Goal: Information Seeking & Learning: Check status

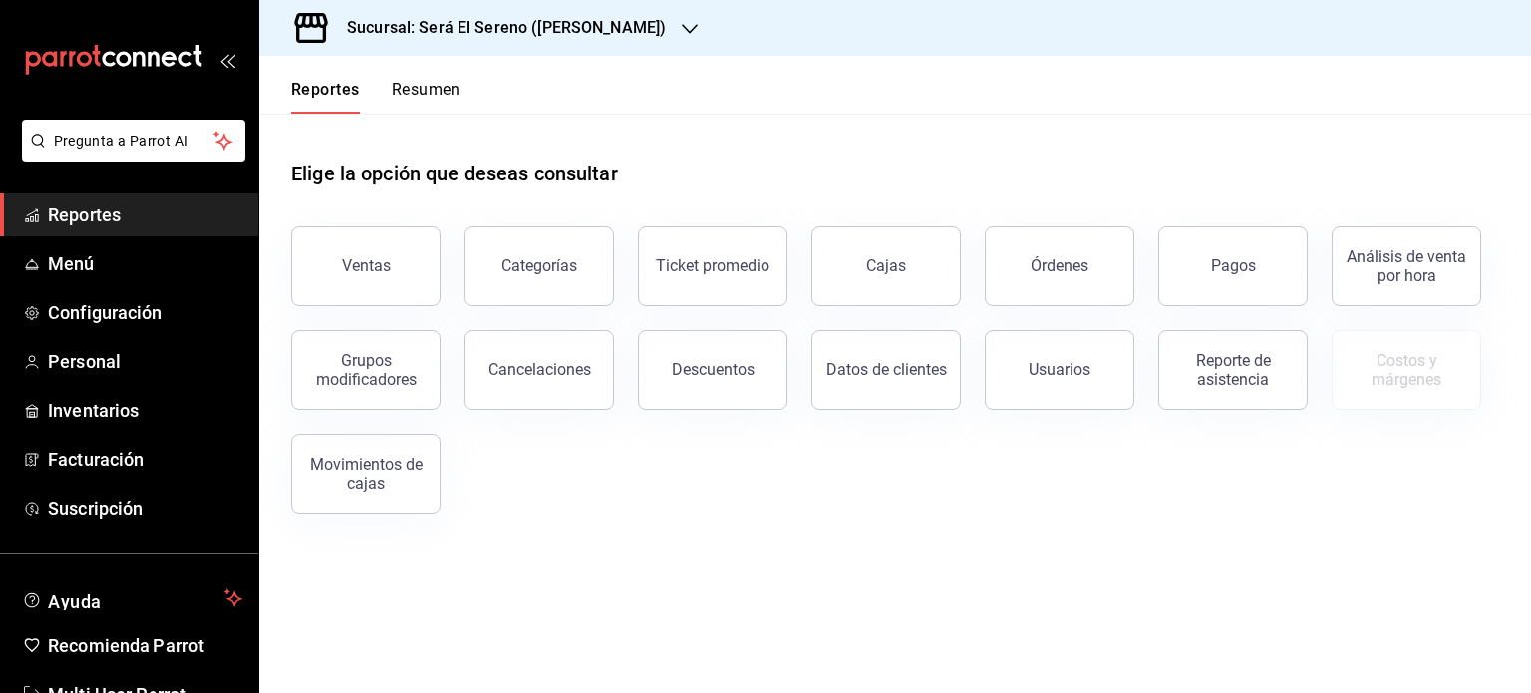
click at [561, 29] on h3 "Sucursal: Será El Sereno ([PERSON_NAME])" at bounding box center [498, 28] width 335 height 24
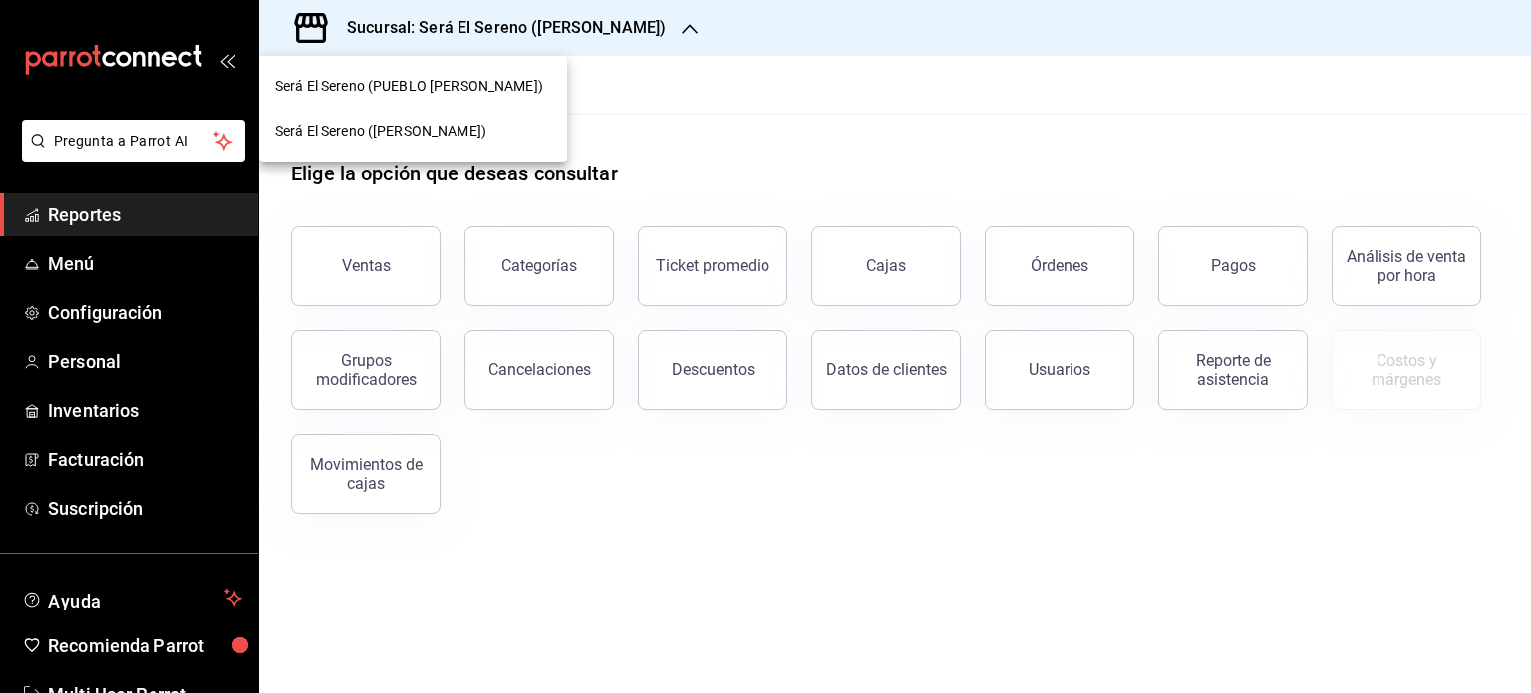
click at [468, 87] on span "Será El Sereno (PUEBLO [PERSON_NAME])" at bounding box center [409, 86] width 268 height 21
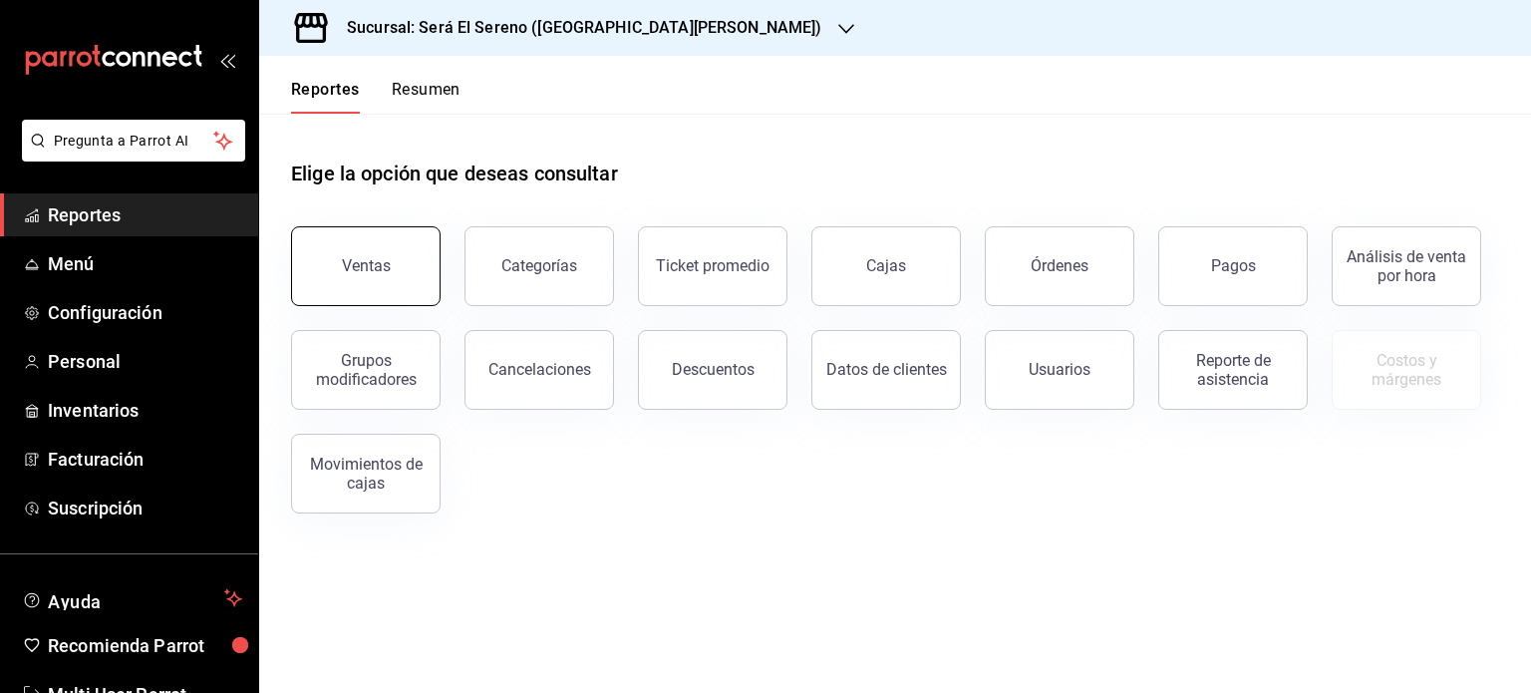
click at [350, 275] on button "Ventas" at bounding box center [365, 266] width 149 height 80
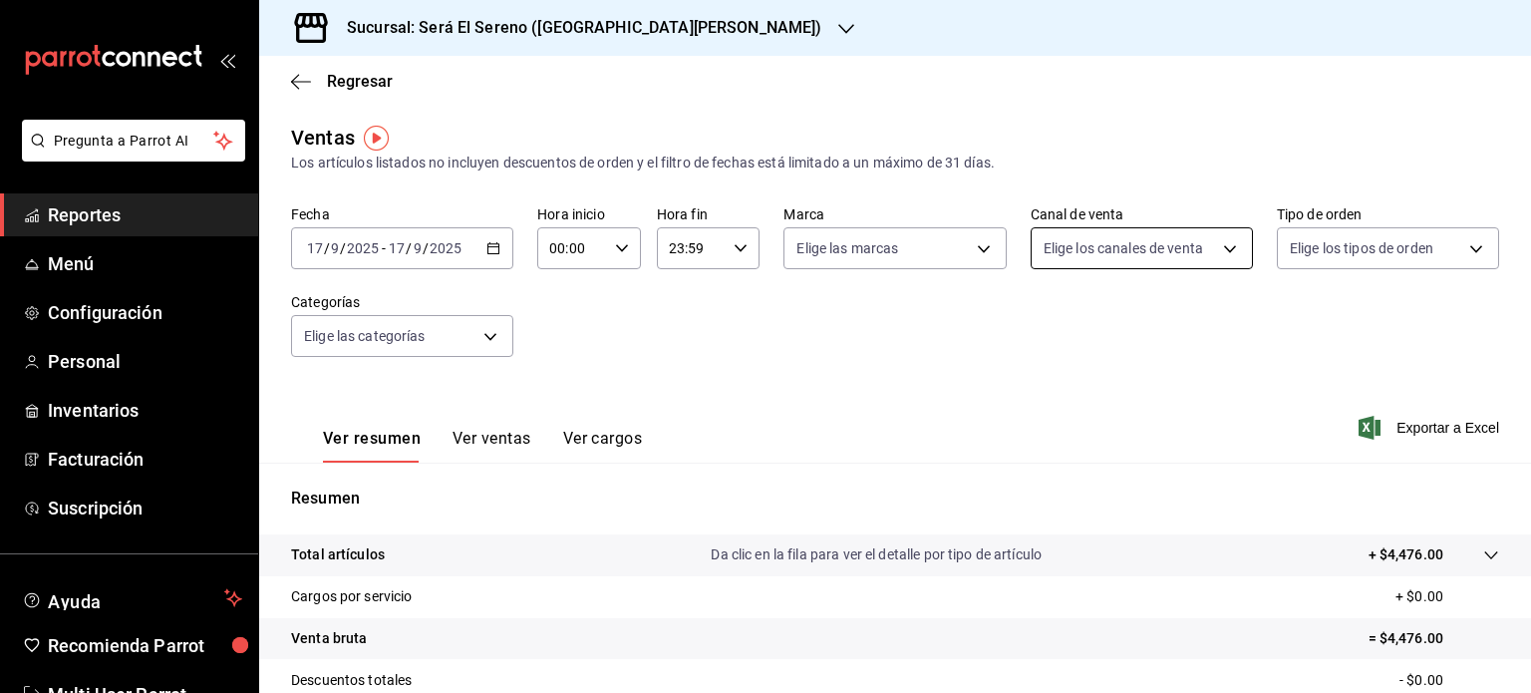
click at [1164, 254] on body "Pregunta a Parrot AI Reportes Menú Configuración Personal Inventarios Facturaci…" at bounding box center [765, 346] width 1531 height 693
click at [877, 359] on div at bounding box center [765, 346] width 1531 height 693
click at [518, 435] on button "Ver ventas" at bounding box center [491, 445] width 79 height 34
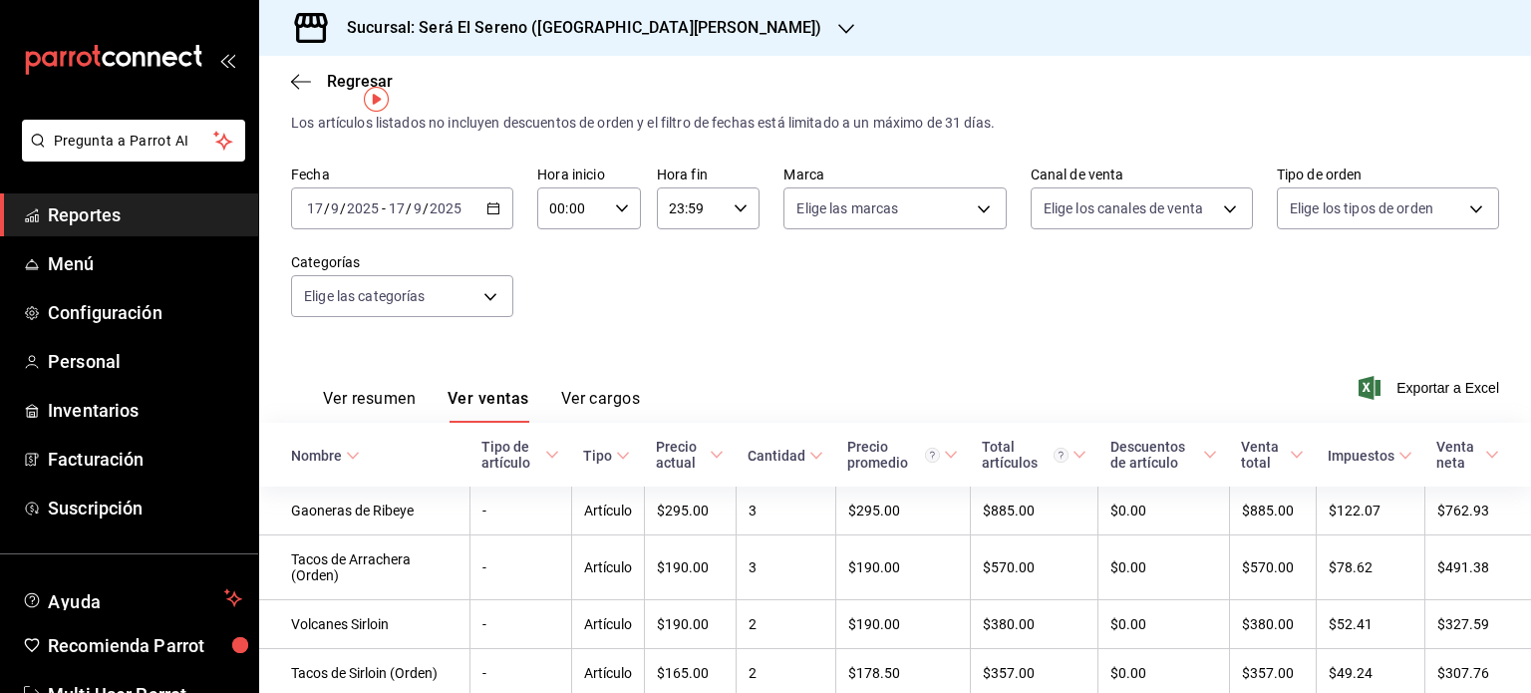
scroll to position [38, 0]
click at [467, 211] on div "[DATE] [DATE] - [DATE] [DATE]" at bounding box center [402, 210] width 222 height 42
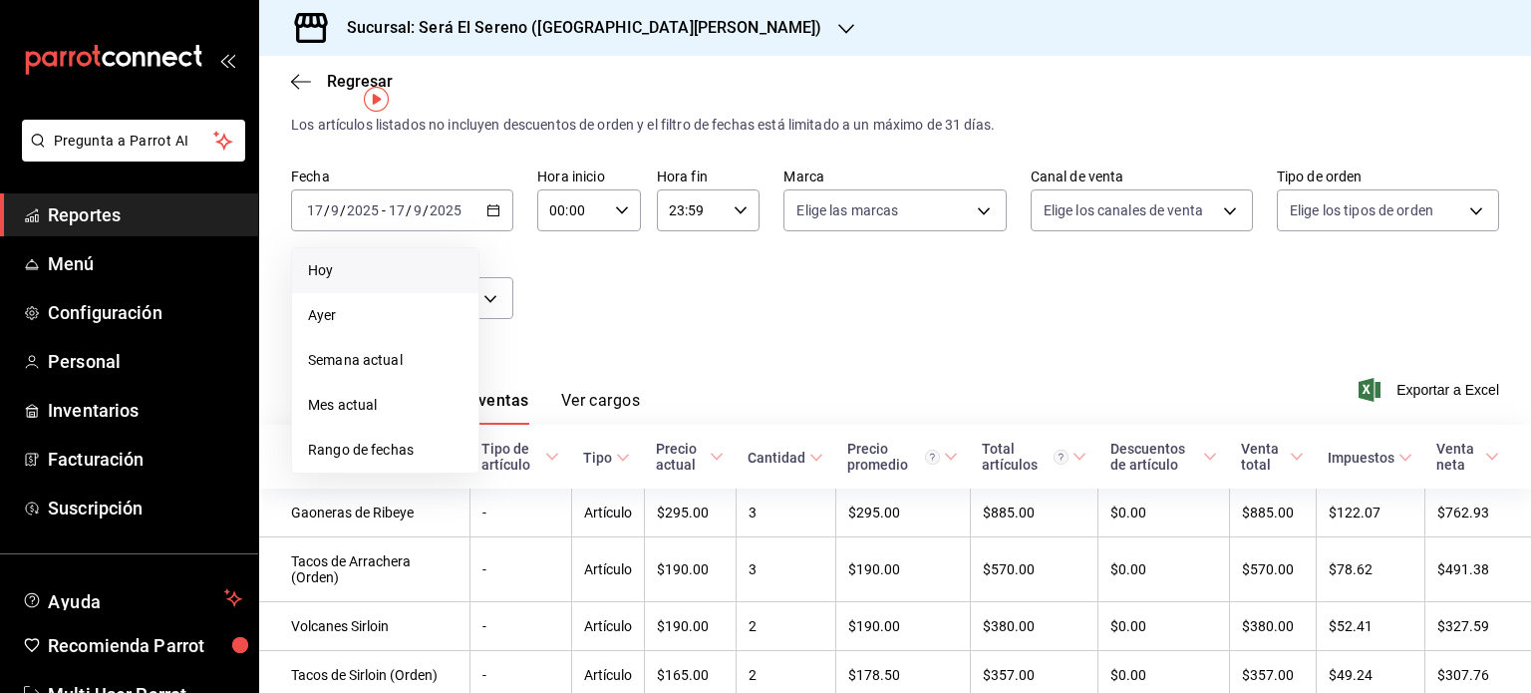
click at [367, 282] on li "Hoy" at bounding box center [385, 270] width 186 height 45
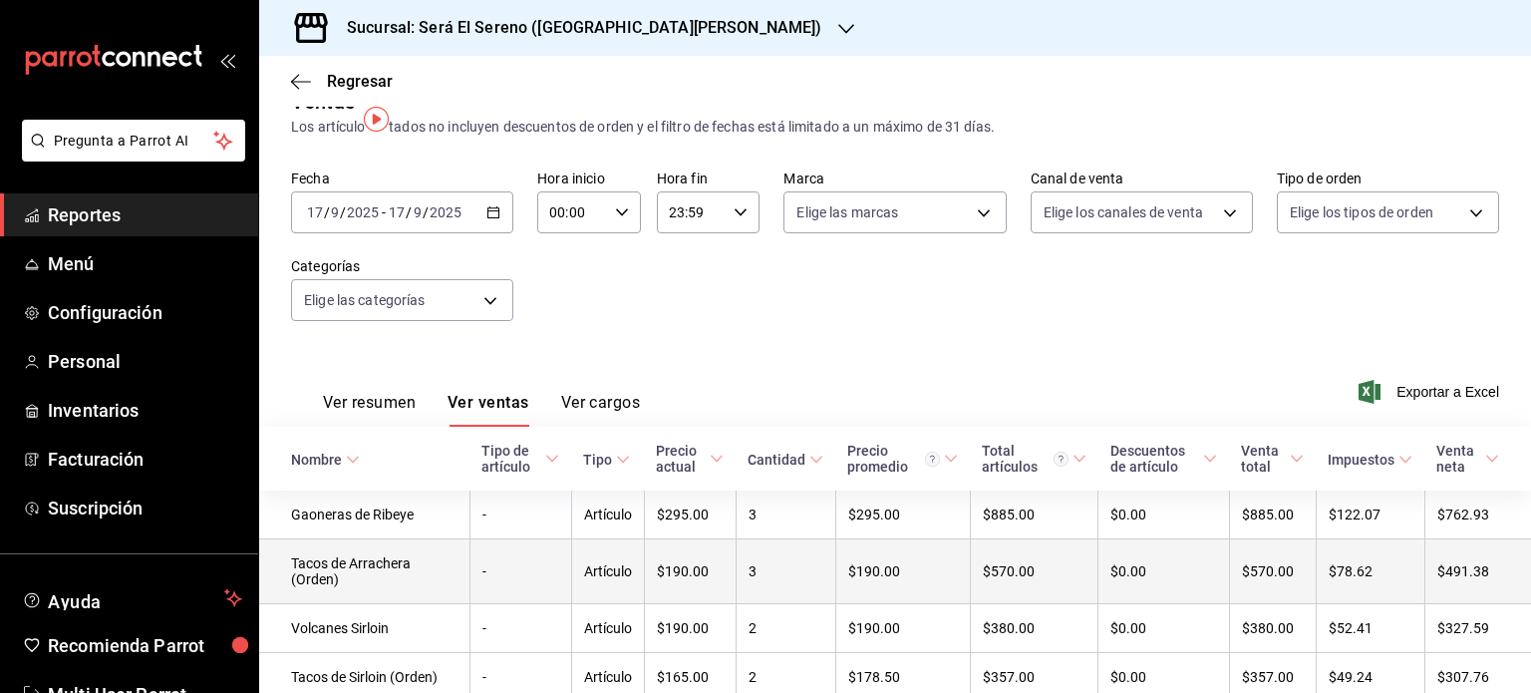
scroll to position [0, 0]
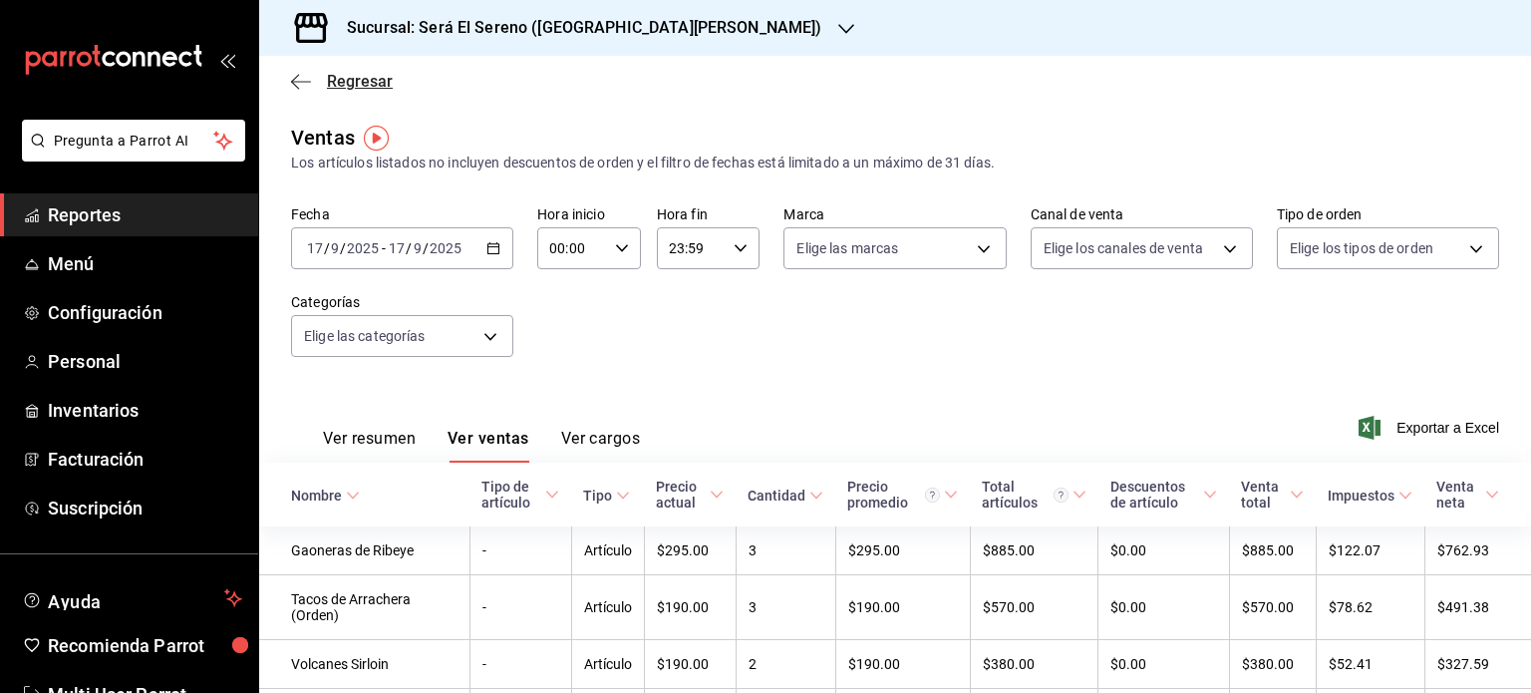
click at [366, 78] on span "Regresar" at bounding box center [360, 81] width 66 height 19
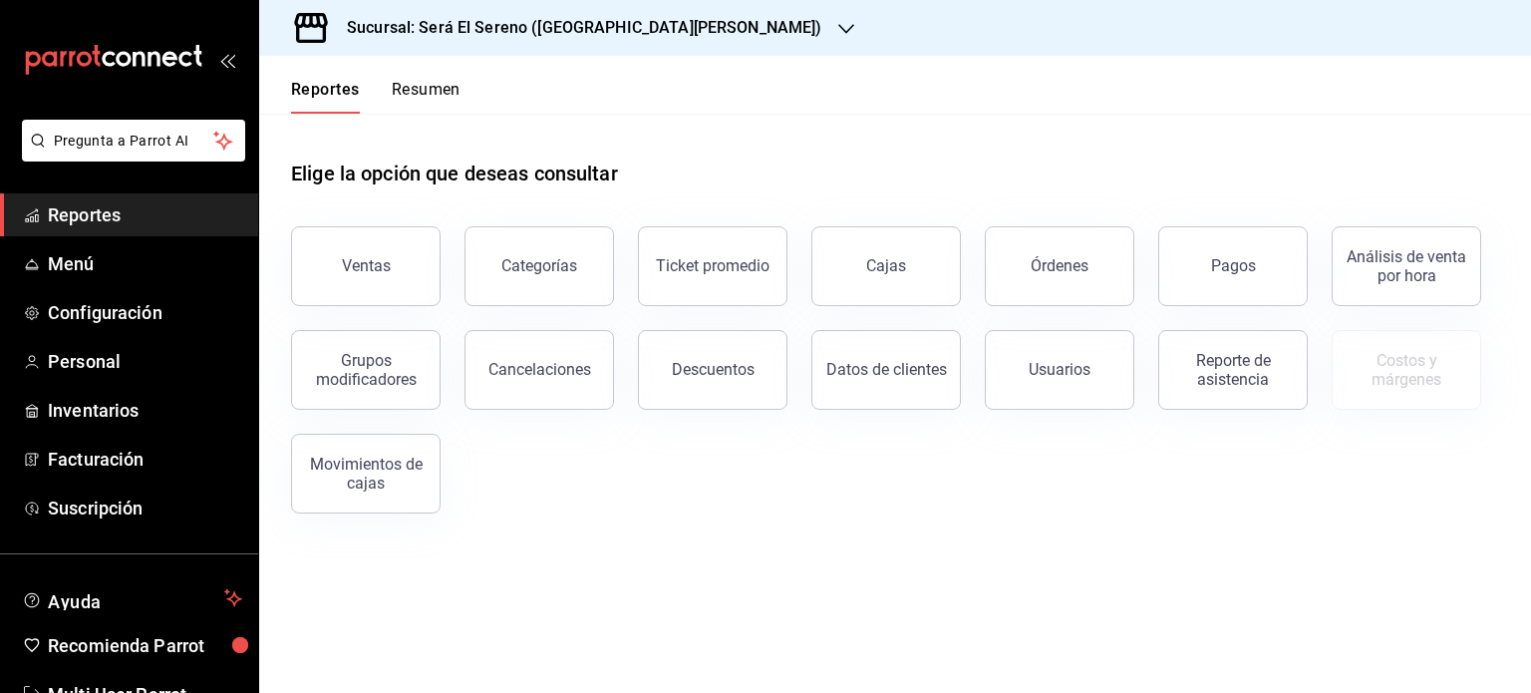
click at [446, 87] on button "Resumen" at bounding box center [426, 97] width 69 height 34
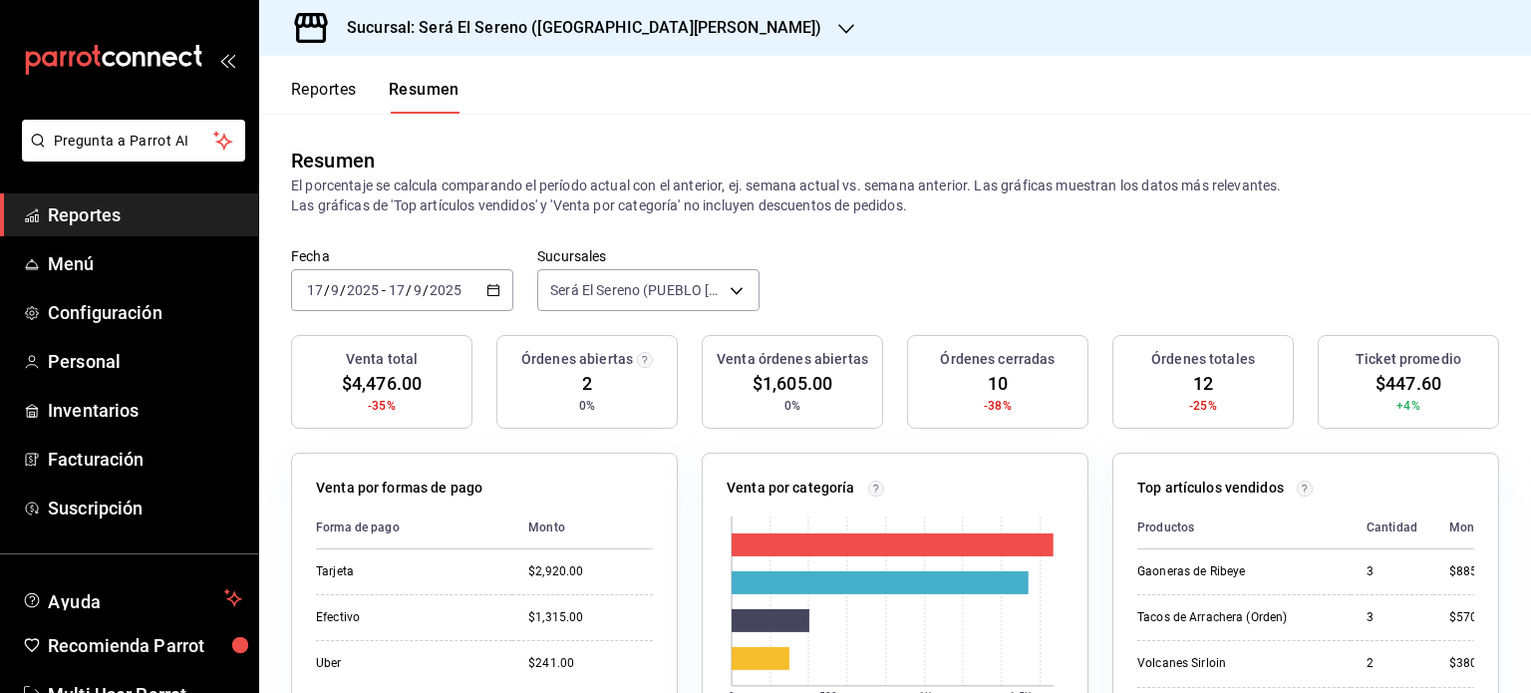
click at [331, 71] on div "Reportes Resumen" at bounding box center [359, 85] width 200 height 58
click at [330, 86] on button "Reportes" at bounding box center [324, 97] width 66 height 34
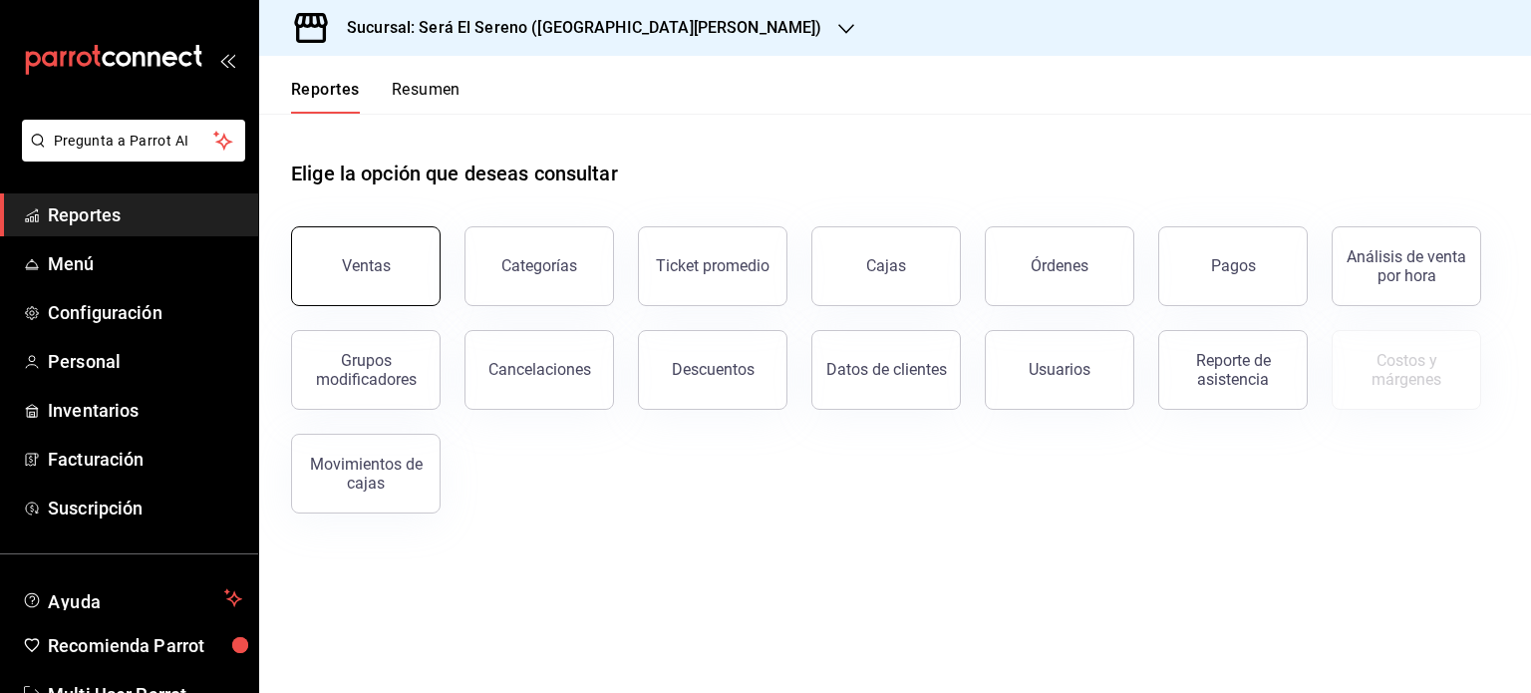
click at [387, 268] on div "Ventas" at bounding box center [366, 265] width 49 height 19
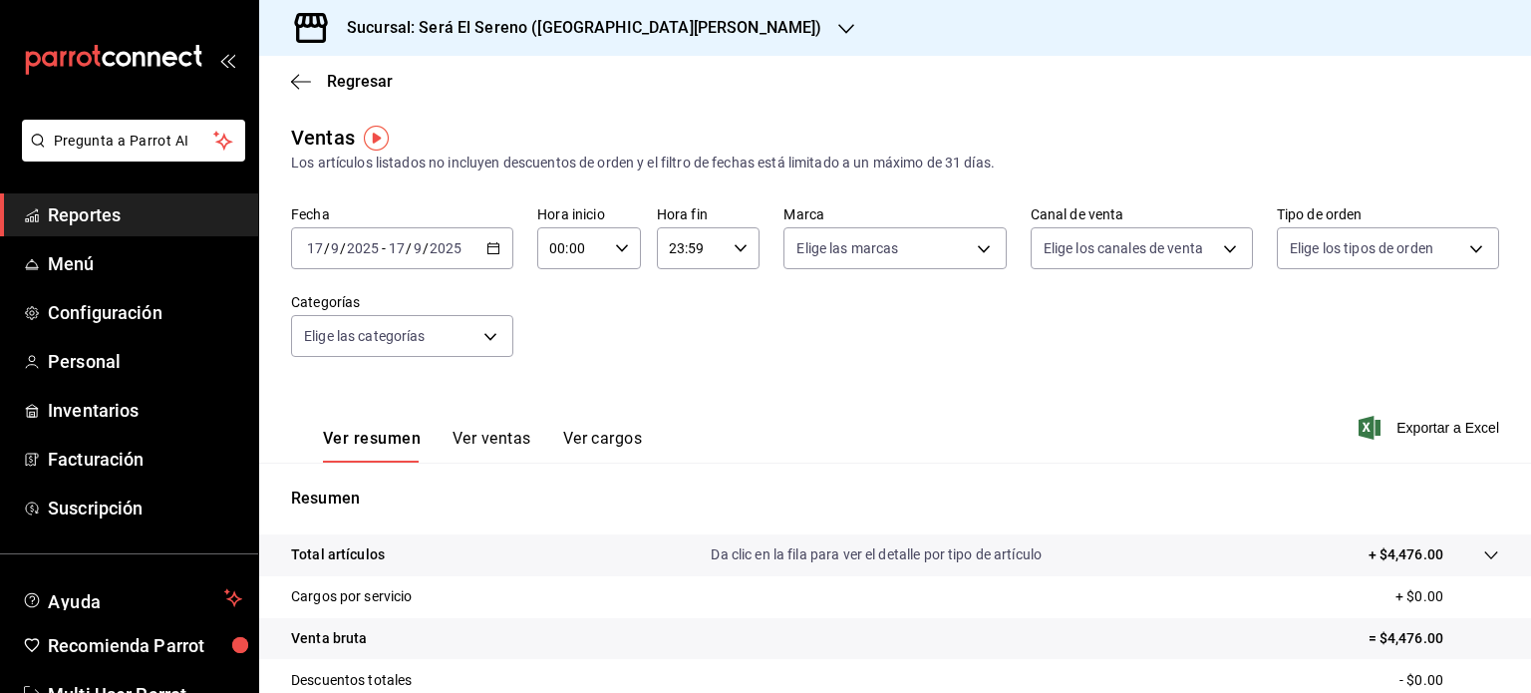
click at [513, 444] on button "Ver ventas" at bounding box center [491, 445] width 79 height 34
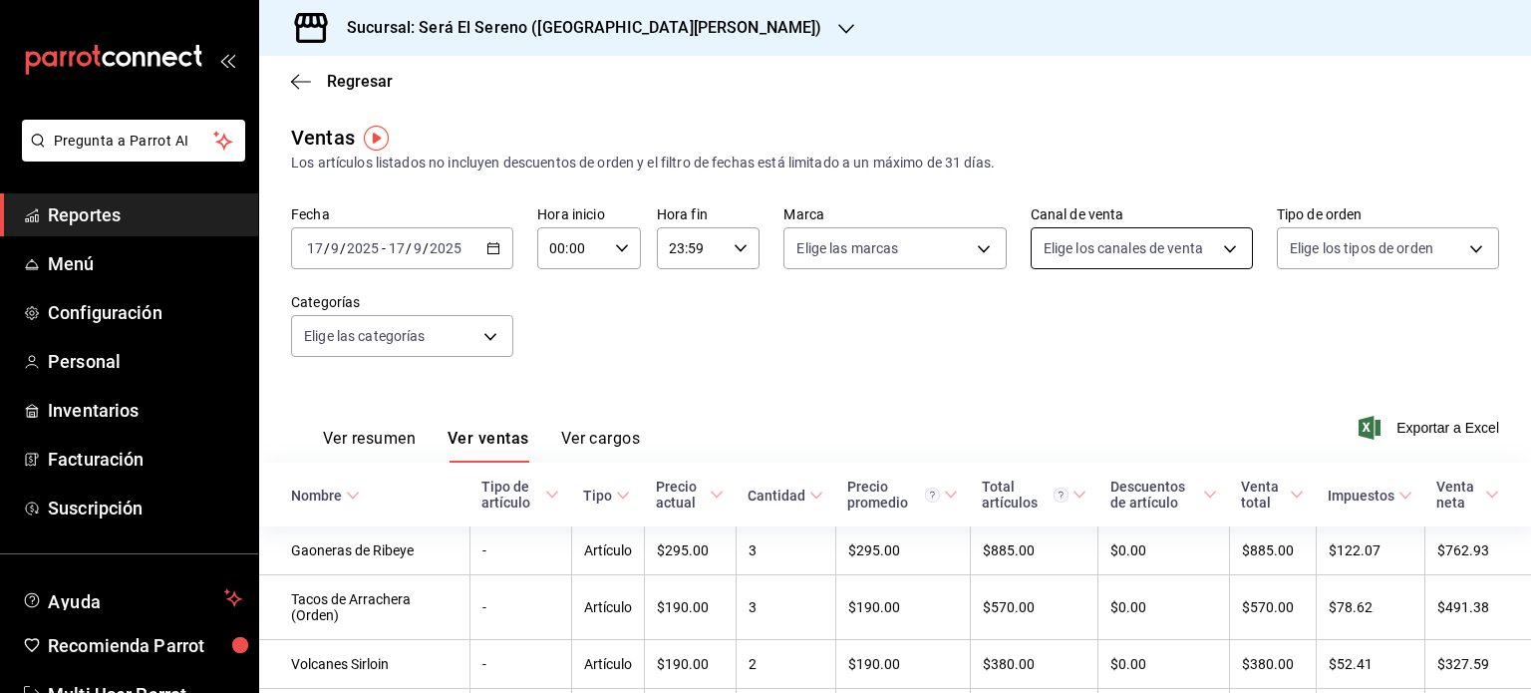
click at [1107, 242] on body "Pregunta a Parrot AI Reportes Menú Configuración Personal Inventarios Facturaci…" at bounding box center [765, 346] width 1531 height 693
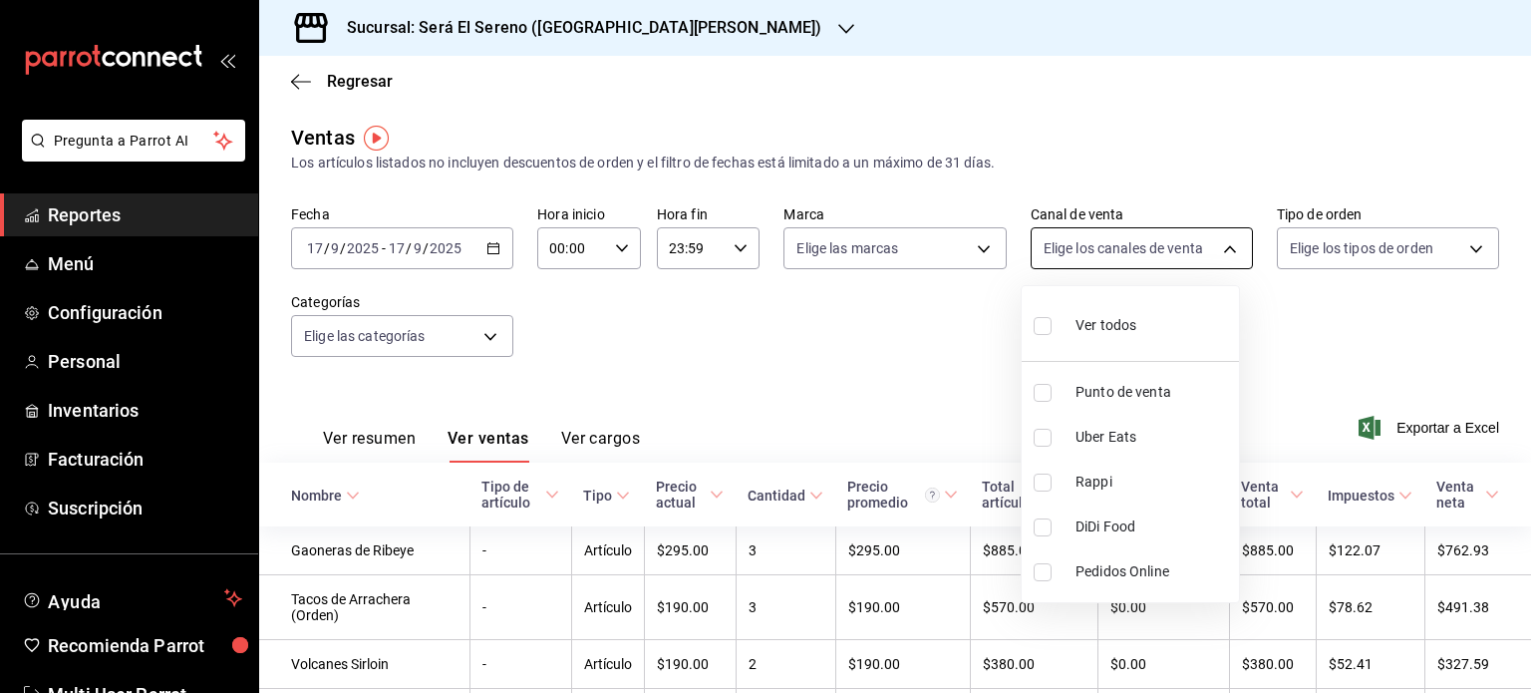
click at [1107, 242] on div at bounding box center [765, 346] width 1531 height 693
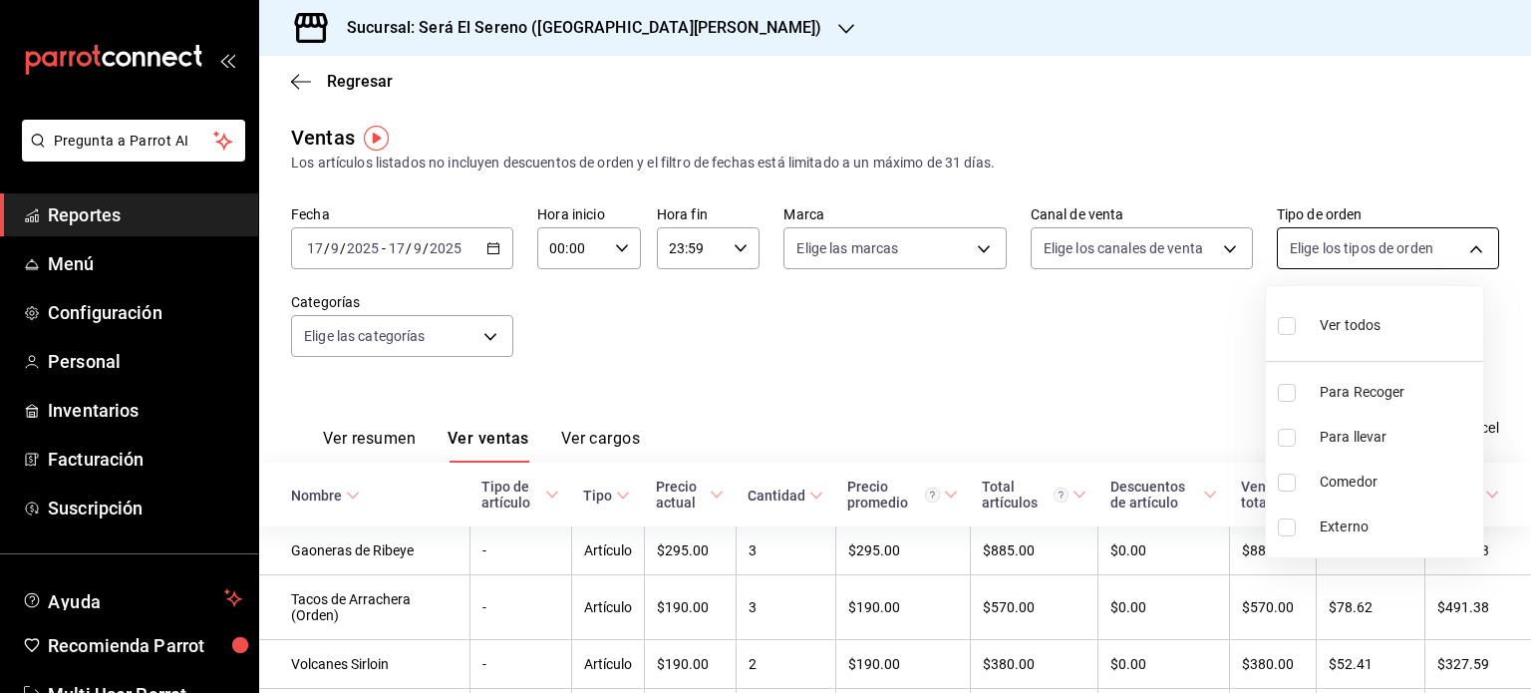
click at [1300, 250] on body "Pregunta a Parrot AI Reportes Menú Configuración Personal Inventarios Facturaci…" at bounding box center [765, 346] width 1531 height 693
click at [1300, 250] on div at bounding box center [765, 346] width 1531 height 693
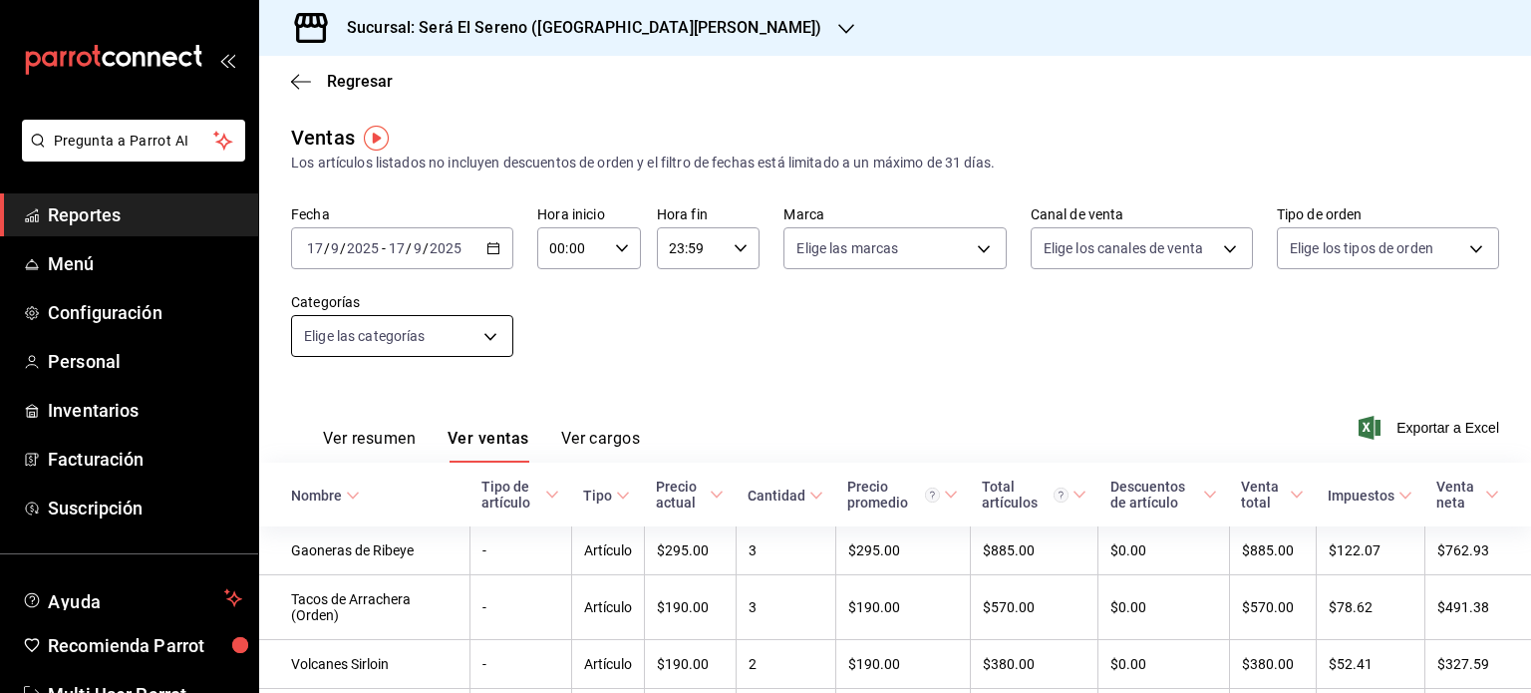
click at [438, 325] on body "Pregunta a Parrot AI Reportes Menú Configuración Personal Inventarios Facturaci…" at bounding box center [765, 346] width 1531 height 693
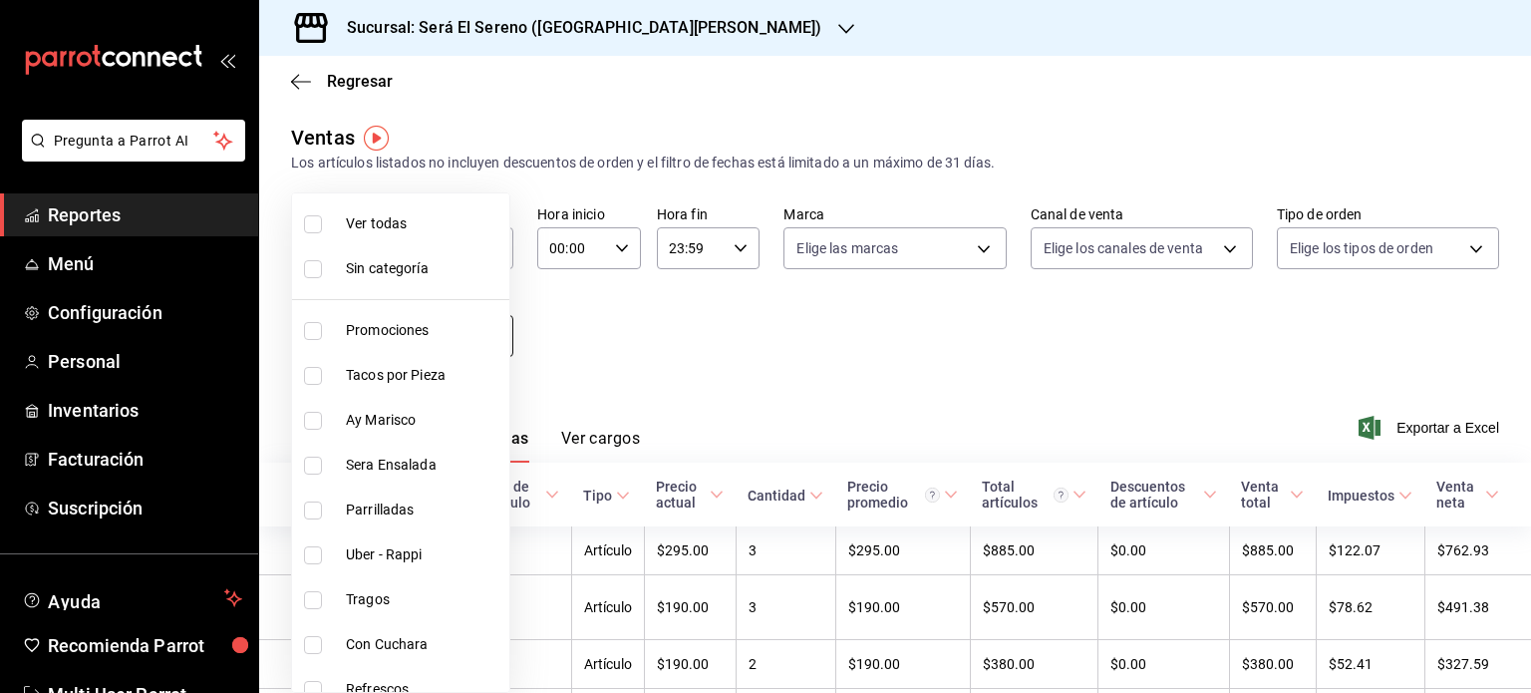
click at [438, 325] on span "Promociones" at bounding box center [423, 330] width 155 height 21
type input "82c56427-a528-4b45-8686-c7bac8d7f76d"
checkbox input "true"
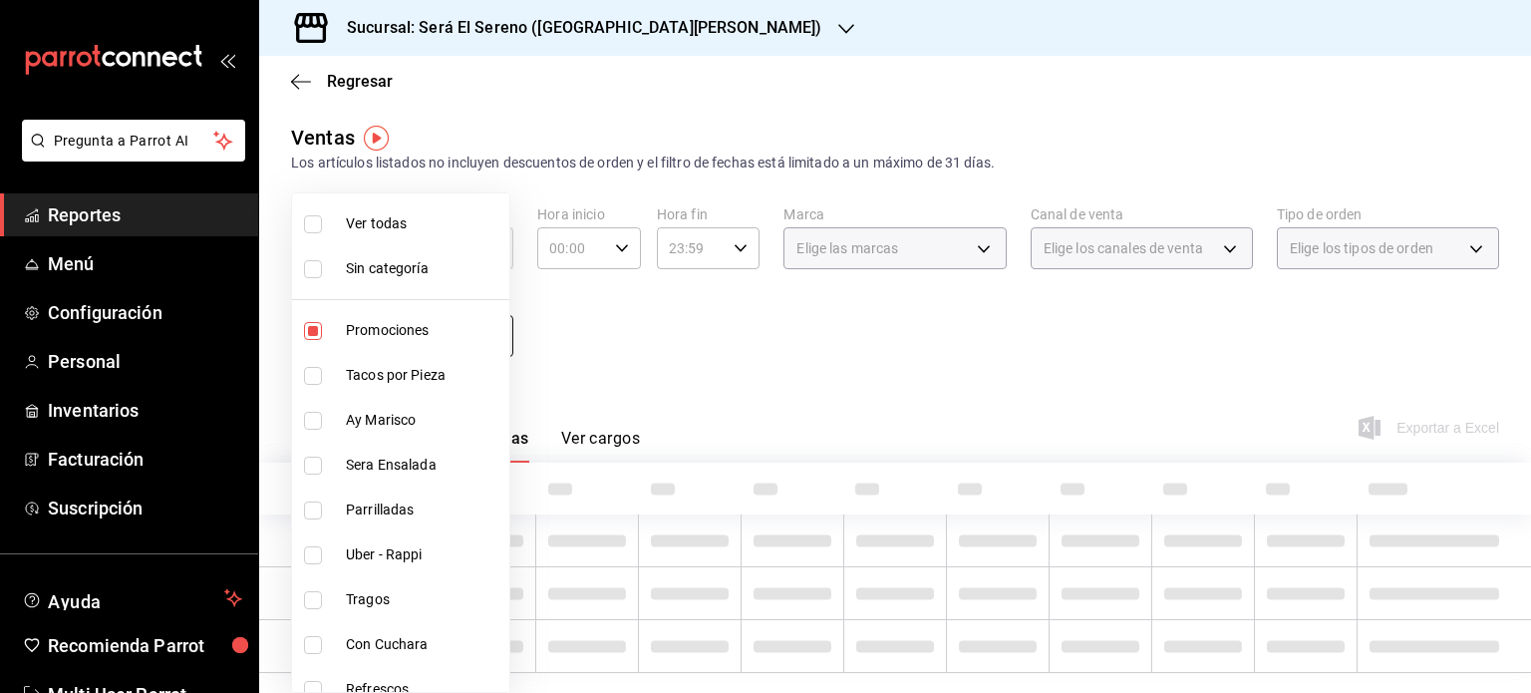
click at [438, 325] on span "Promociones" at bounding box center [423, 330] width 155 height 21
checkbox input "false"
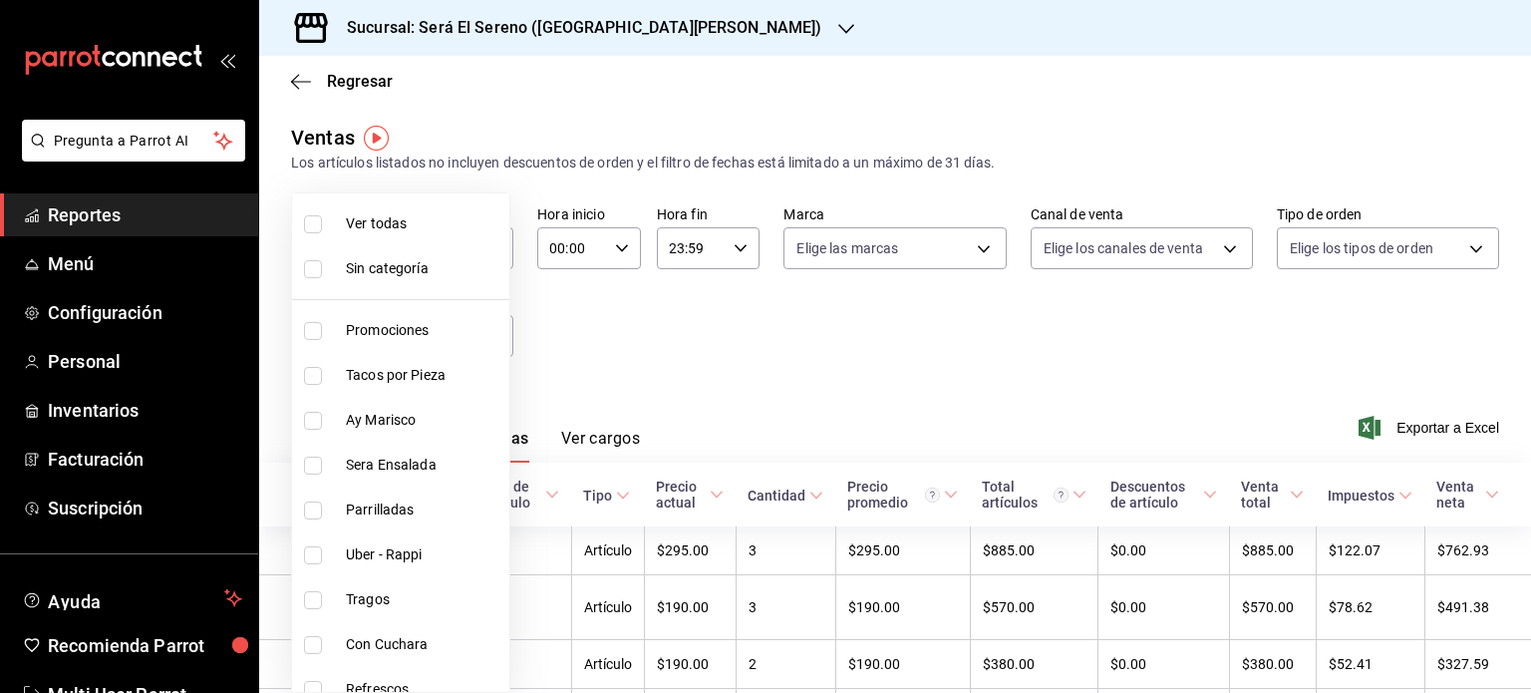
click at [697, 330] on div at bounding box center [765, 346] width 1531 height 693
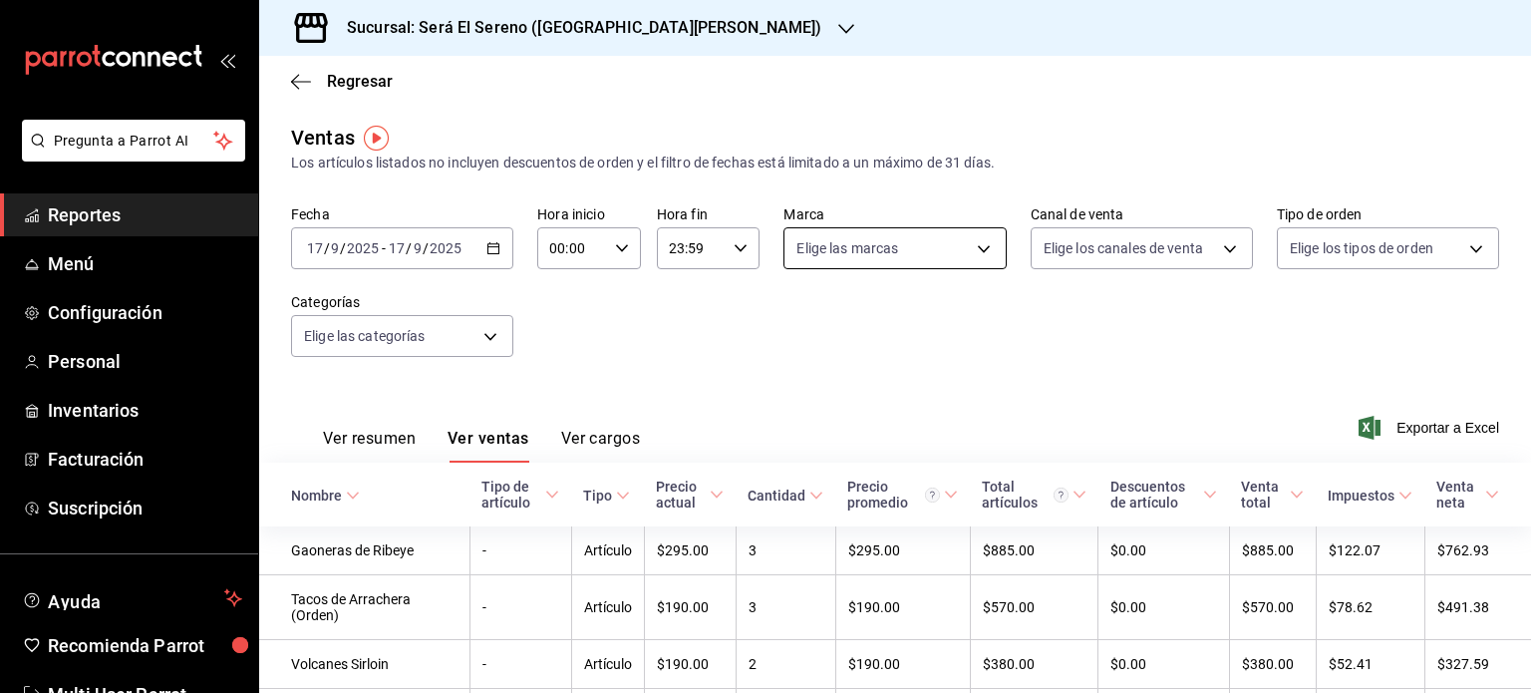
click at [813, 262] on body "Pregunta a Parrot AI Reportes Menú Configuración Personal Inventarios Facturaci…" at bounding box center [765, 346] width 1531 height 693
click at [813, 262] on div at bounding box center [765, 346] width 1531 height 693
click at [589, 376] on div "Fecha [DATE] [DATE] - [DATE] [DATE] Hora inicio 00:00 Hora inicio Hora fin 23:5…" at bounding box center [895, 292] width 1208 height 175
click at [347, 85] on span "Regresar" at bounding box center [360, 81] width 66 height 19
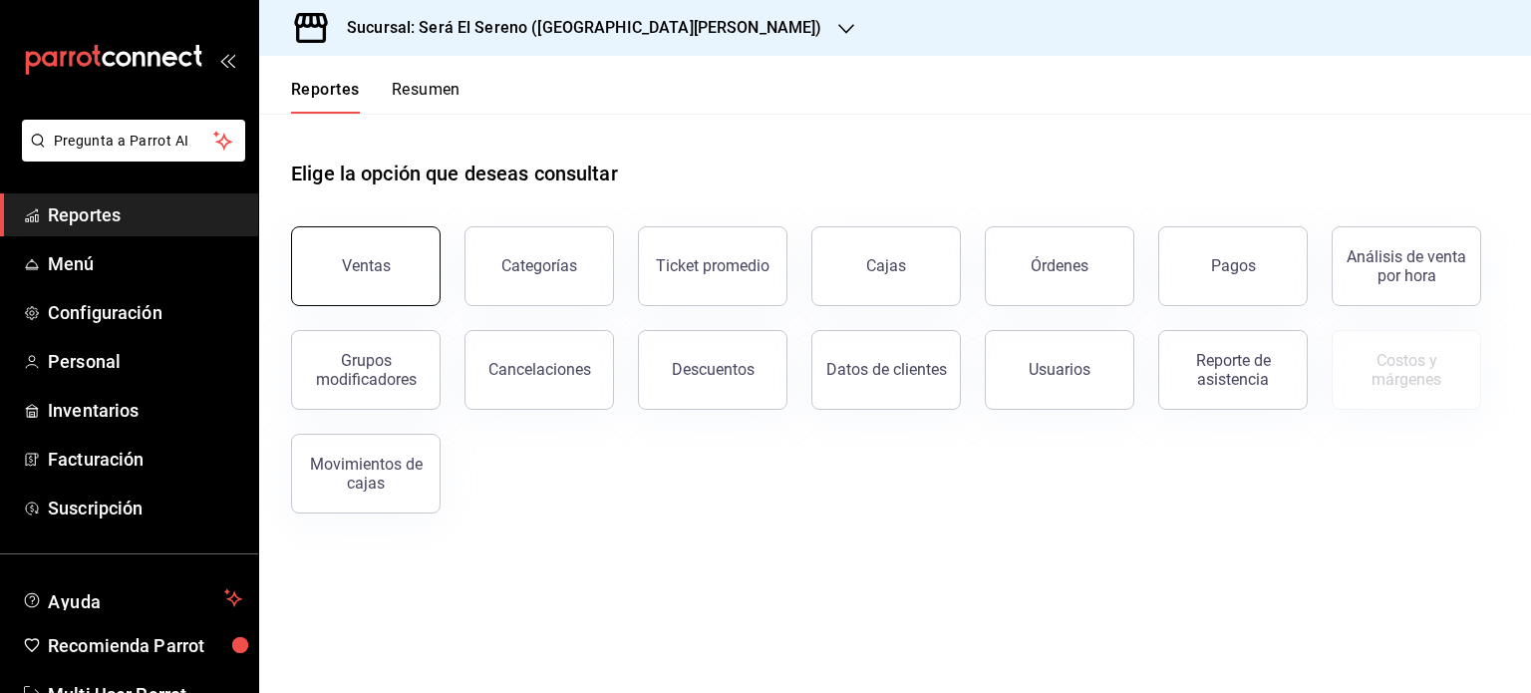
click at [395, 259] on button "Ventas" at bounding box center [365, 266] width 149 height 80
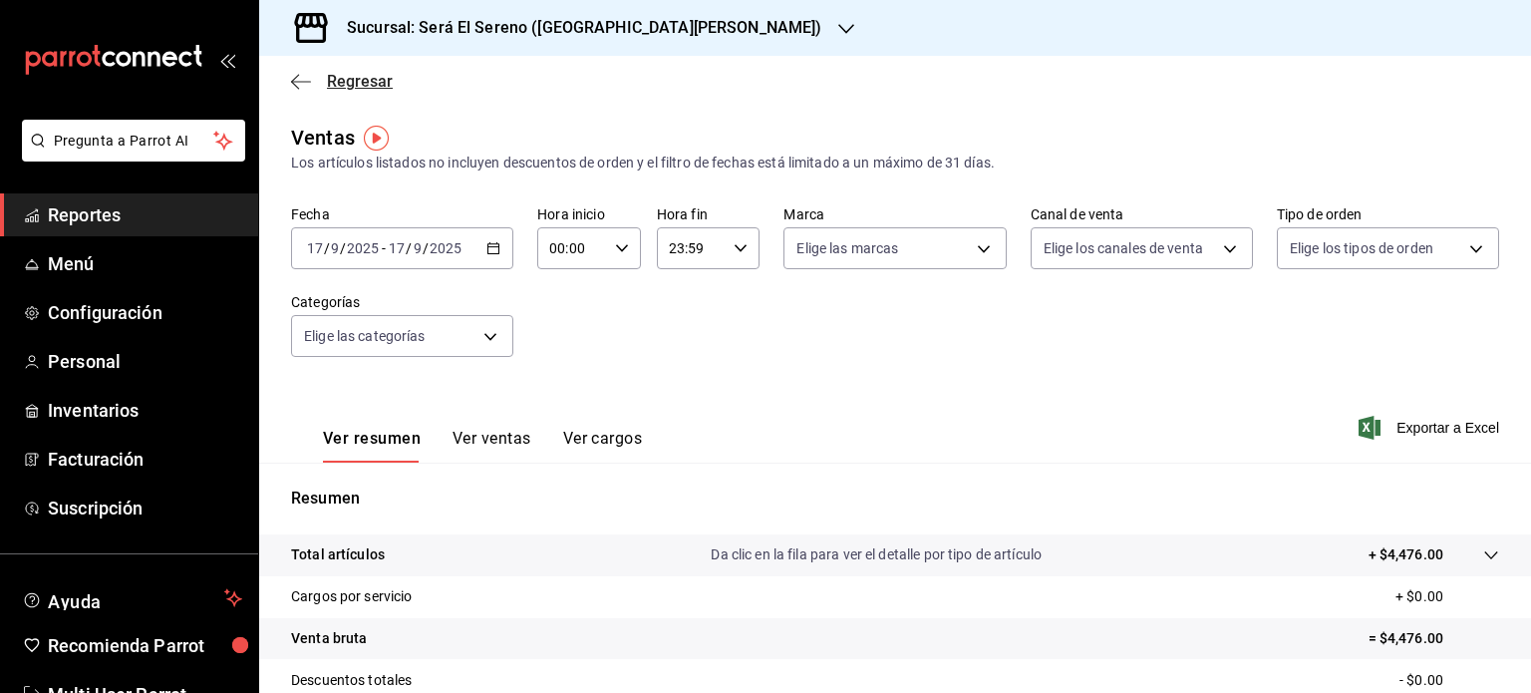
click at [350, 72] on span "Regresar" at bounding box center [360, 81] width 66 height 19
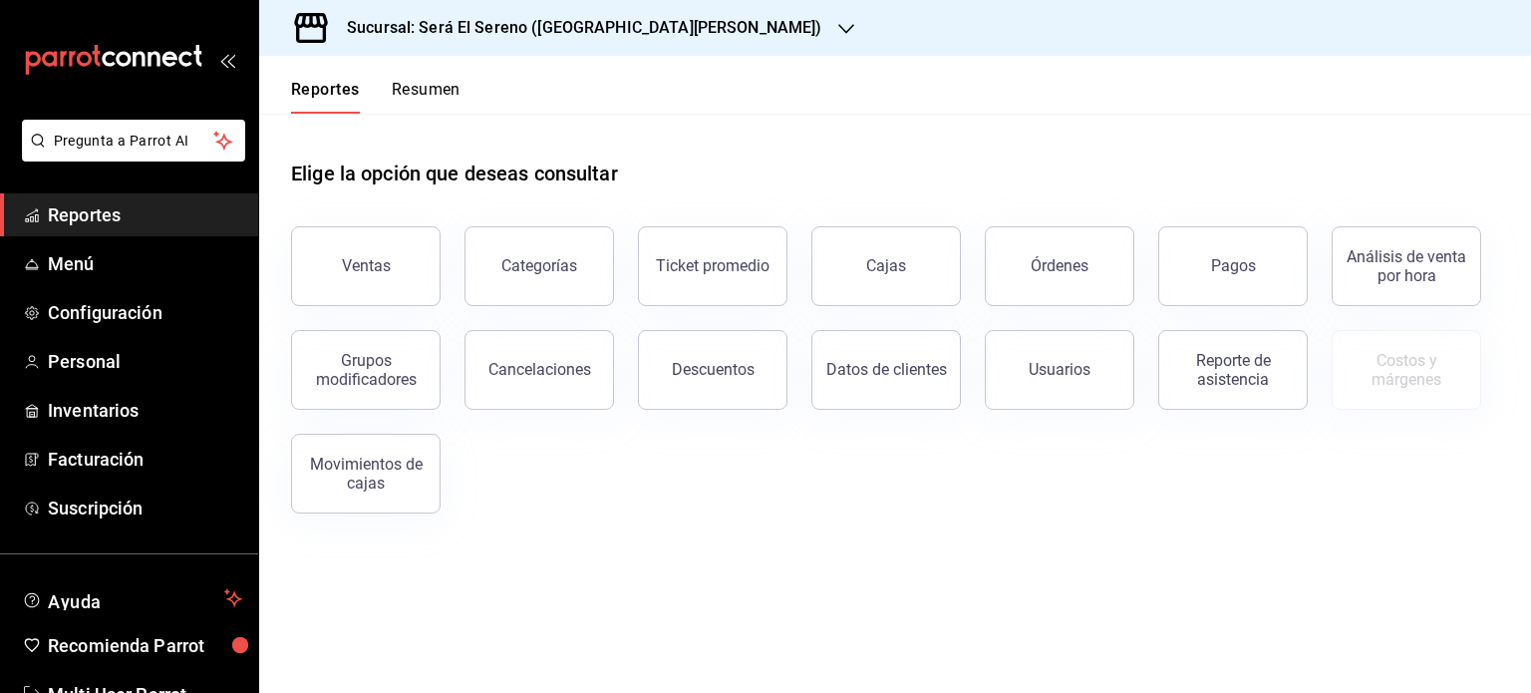
click at [430, 100] on button "Resumen" at bounding box center [426, 97] width 69 height 34
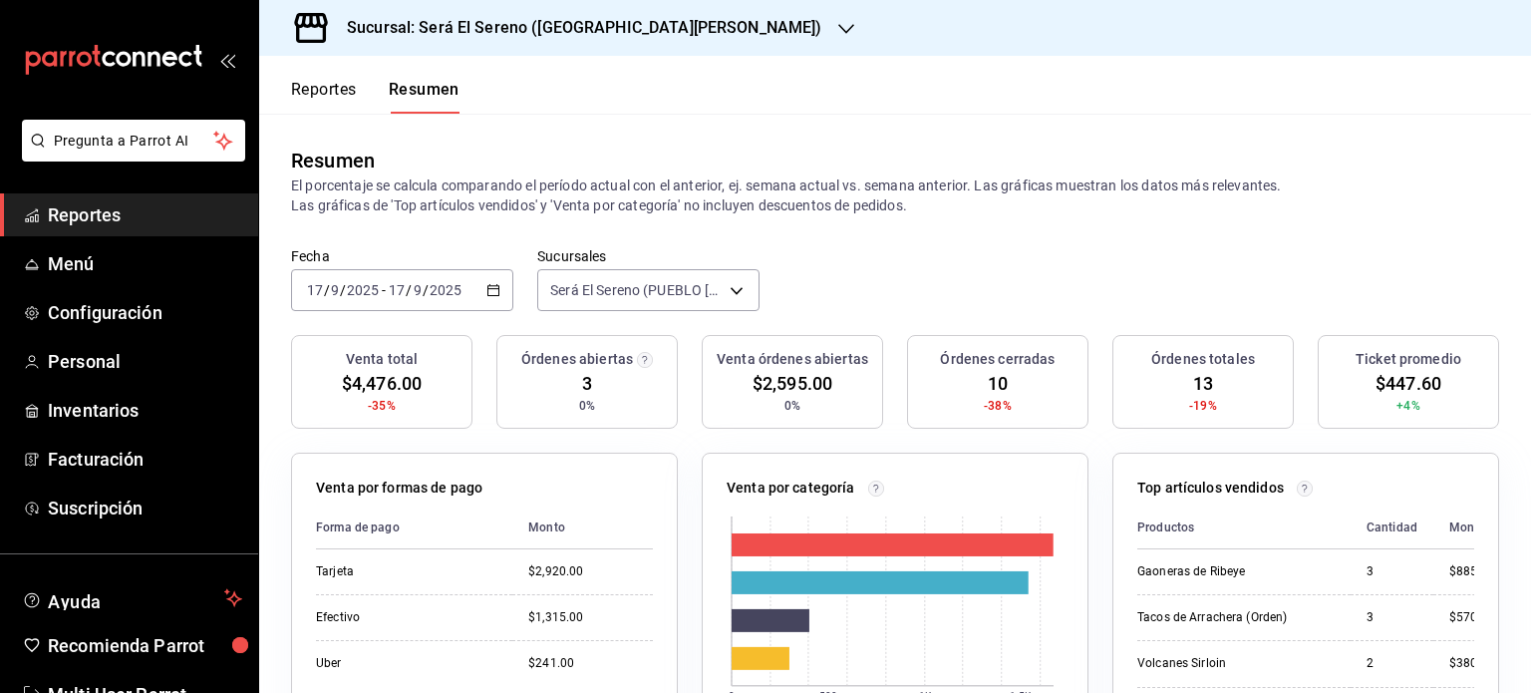
click at [344, 84] on button "Reportes" at bounding box center [324, 97] width 66 height 34
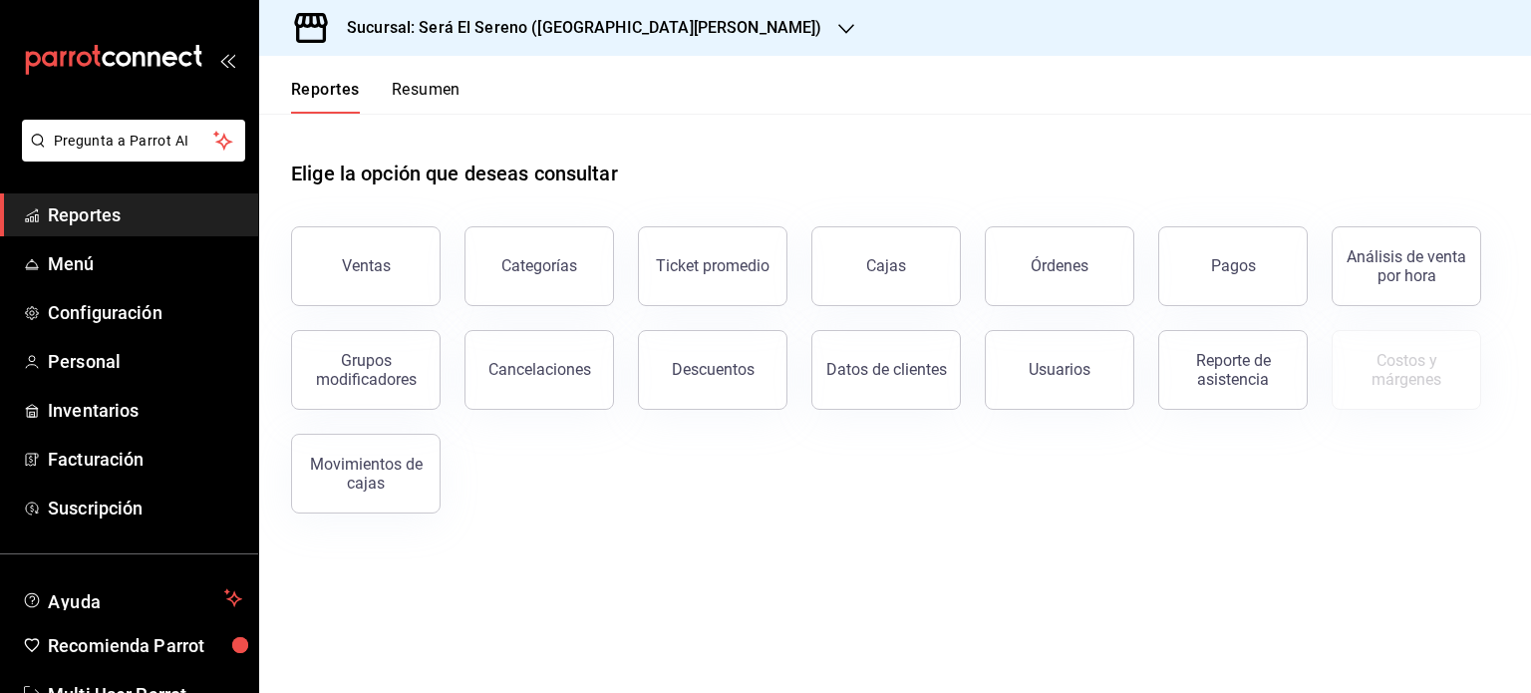
click at [568, 19] on h3 "Sucursal: Será El Sereno ([GEOGRAPHIC_DATA][PERSON_NAME])" at bounding box center [576, 28] width 491 height 24
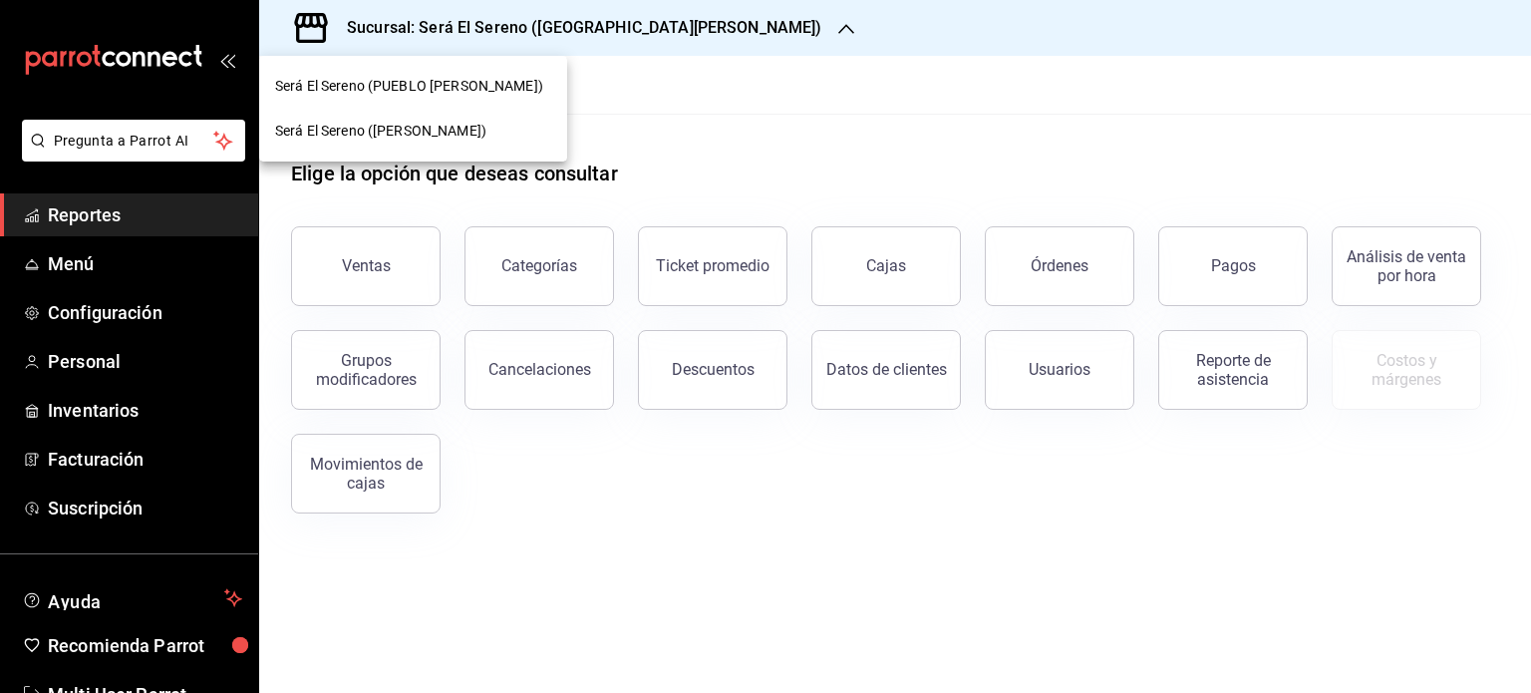
click at [500, 95] on div "Será El Sereno (PUEBLO [PERSON_NAME])" at bounding box center [413, 86] width 276 height 21
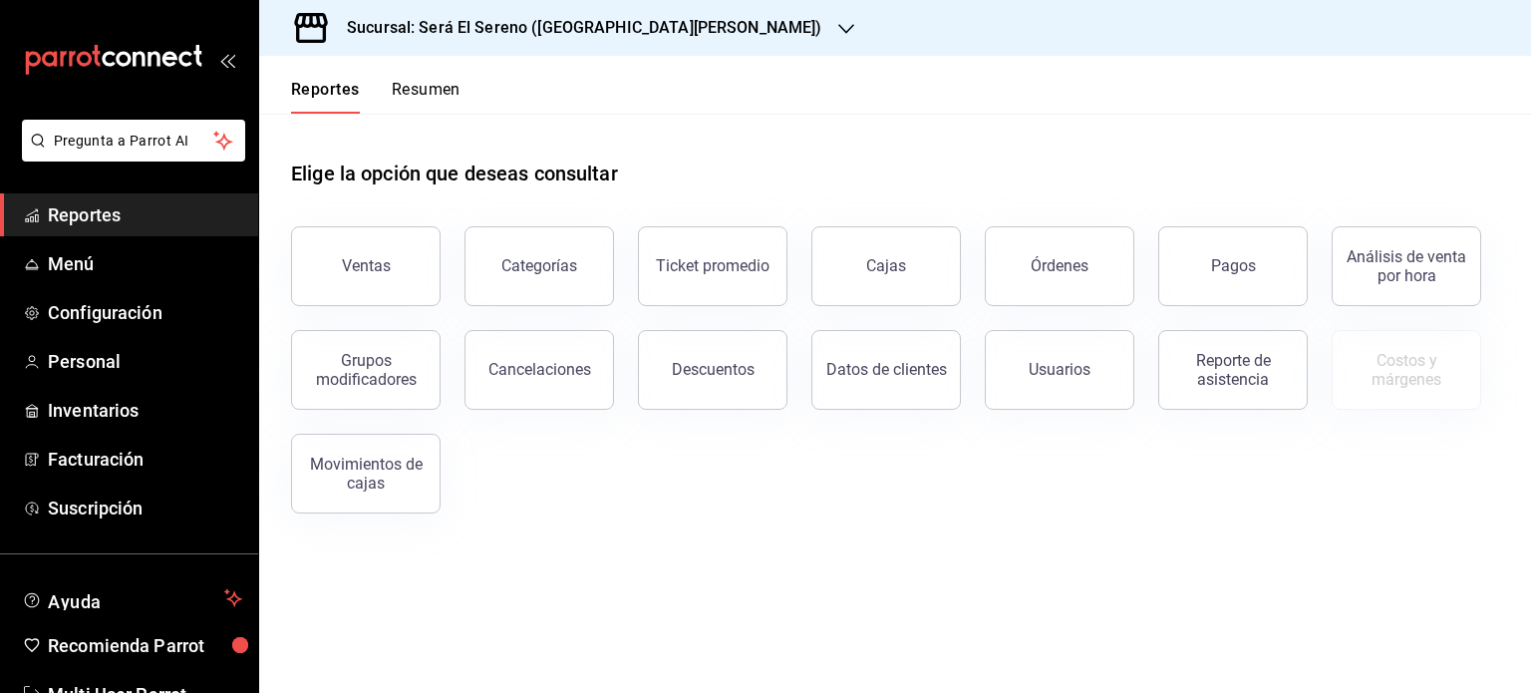
click at [415, 85] on button "Resumen" at bounding box center [426, 97] width 69 height 34
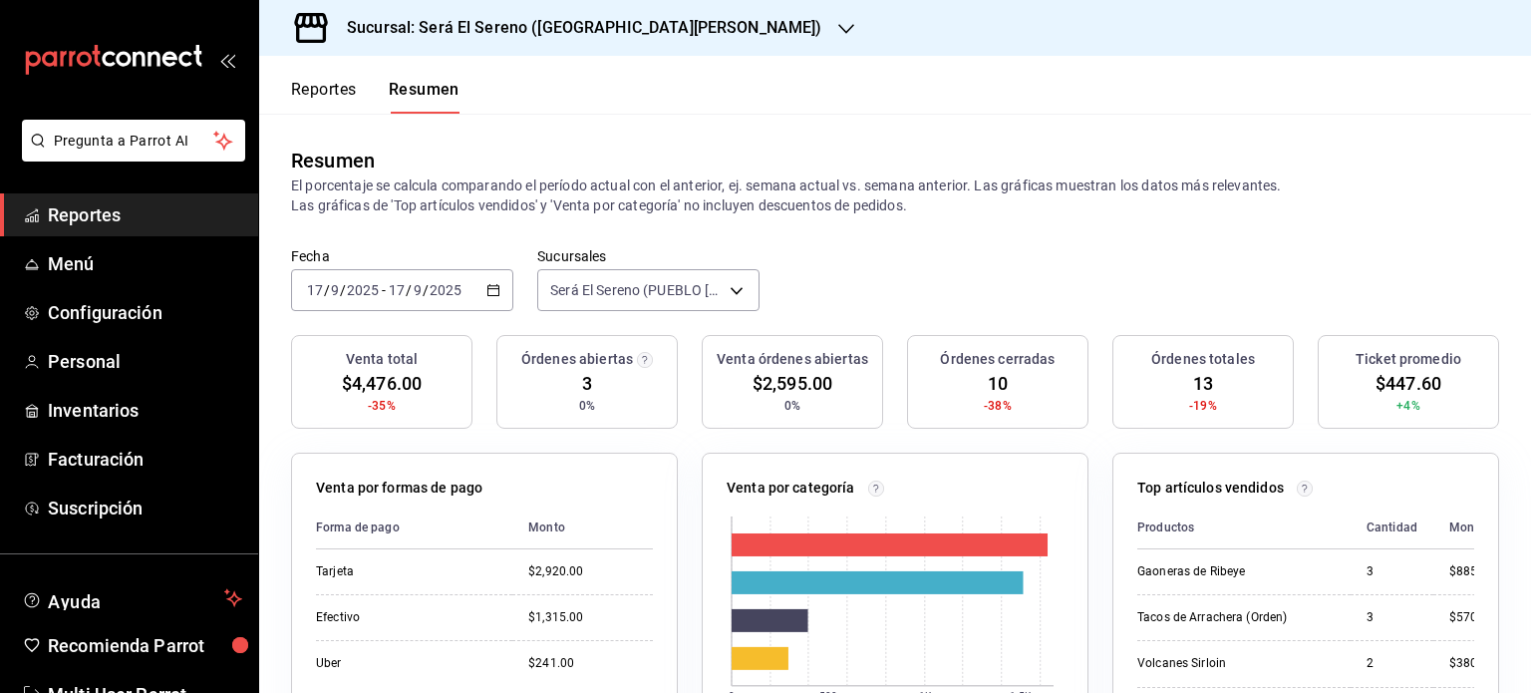
click at [353, 95] on button "Reportes" at bounding box center [324, 97] width 66 height 34
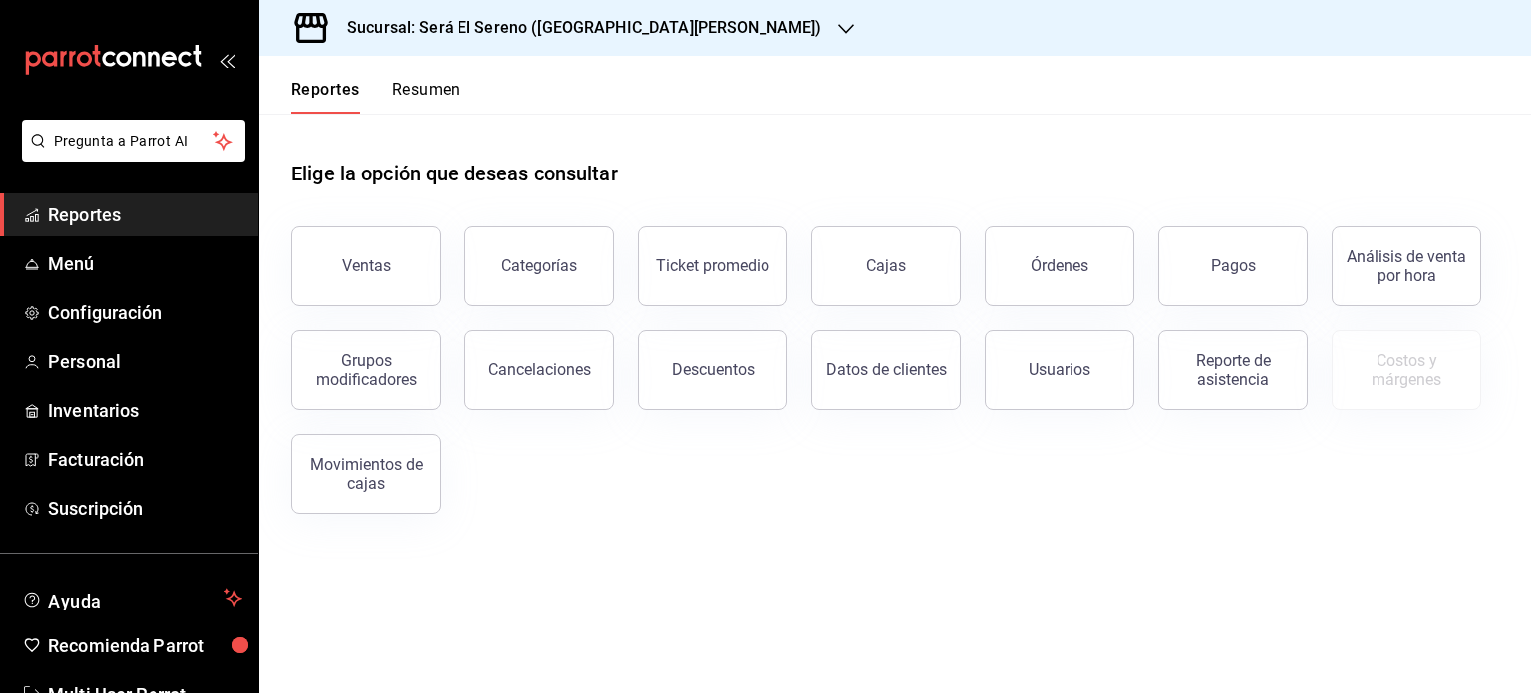
click at [426, 92] on button "Resumen" at bounding box center [426, 97] width 69 height 34
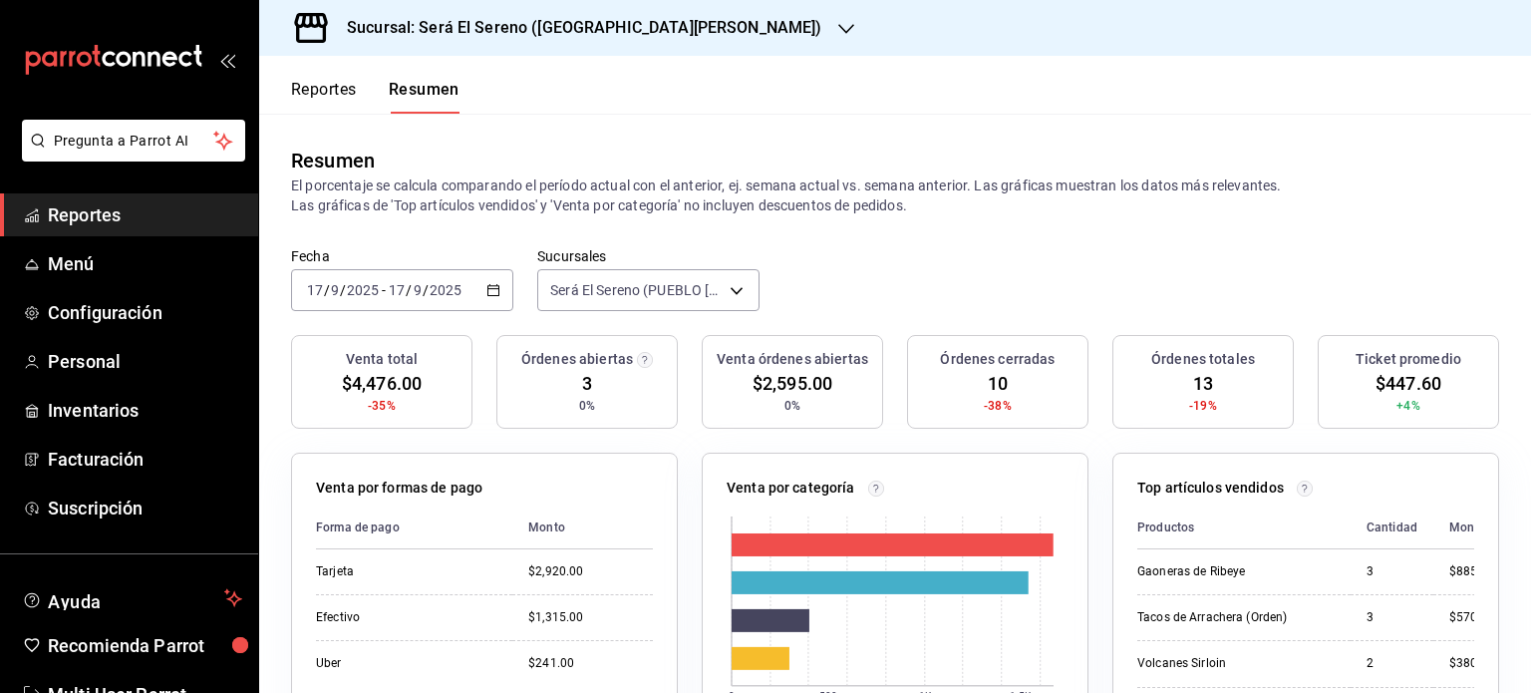
click at [510, 22] on h3 "Sucursal: Será El Sereno ([GEOGRAPHIC_DATA][PERSON_NAME])" at bounding box center [576, 28] width 491 height 24
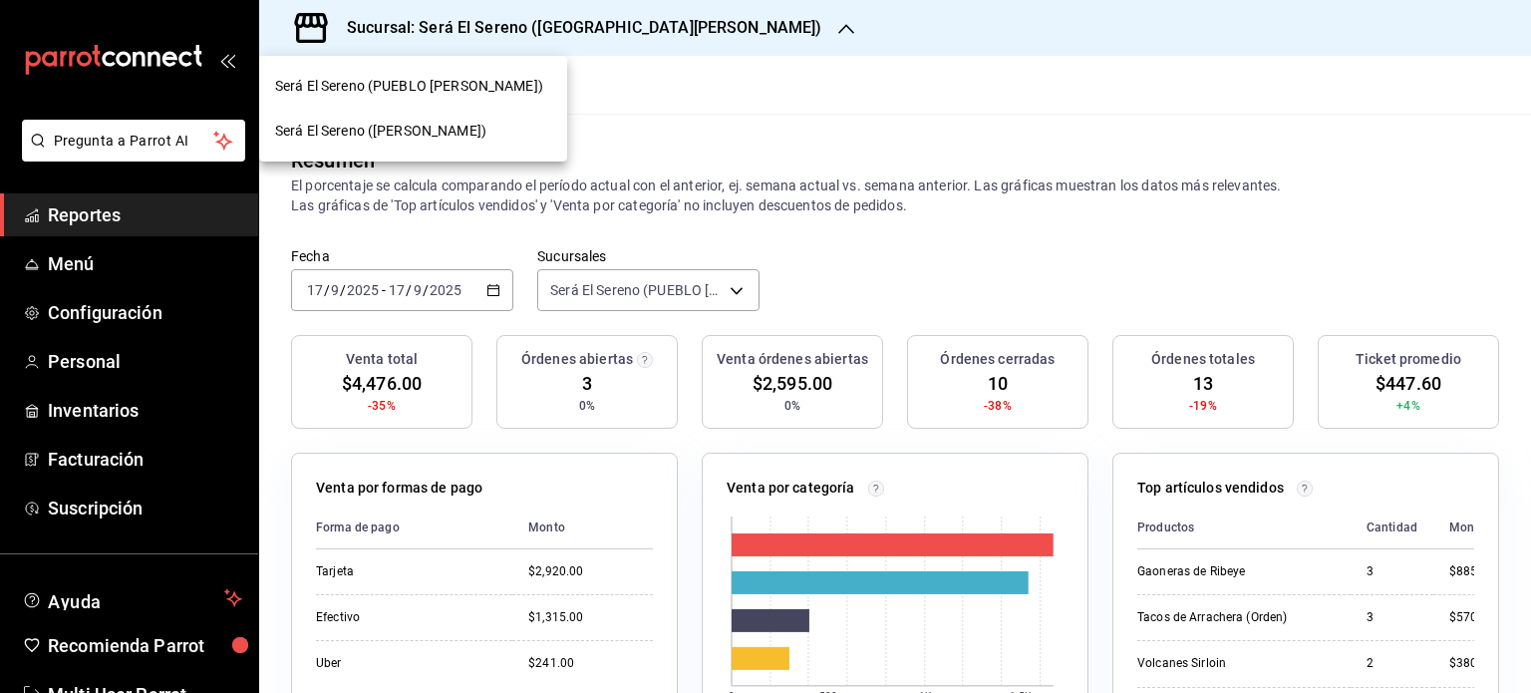
click at [482, 100] on div "Será El Sereno (PUEBLO [PERSON_NAME])" at bounding box center [413, 86] width 308 height 45
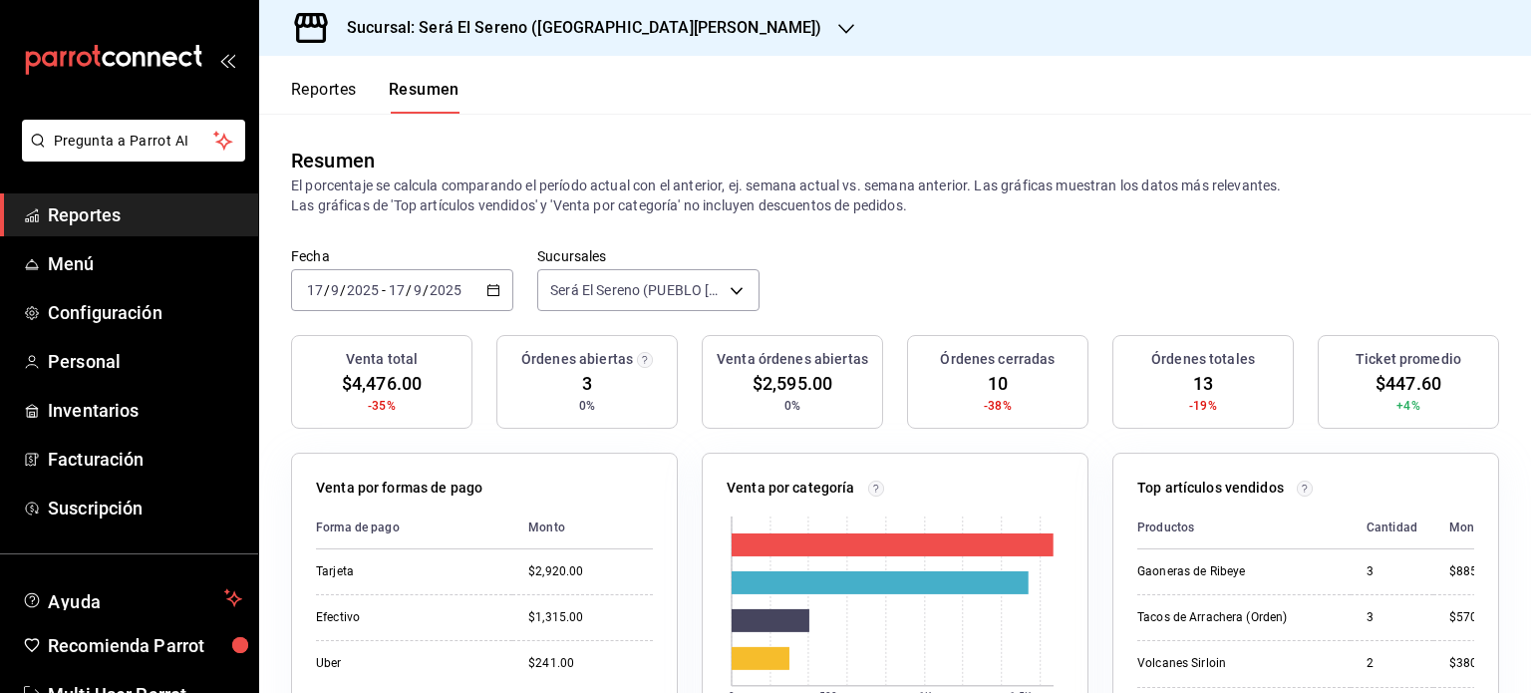
click at [639, 27] on h3 "Sucursal: Será El Sereno ([GEOGRAPHIC_DATA][PERSON_NAME])" at bounding box center [576, 28] width 491 height 24
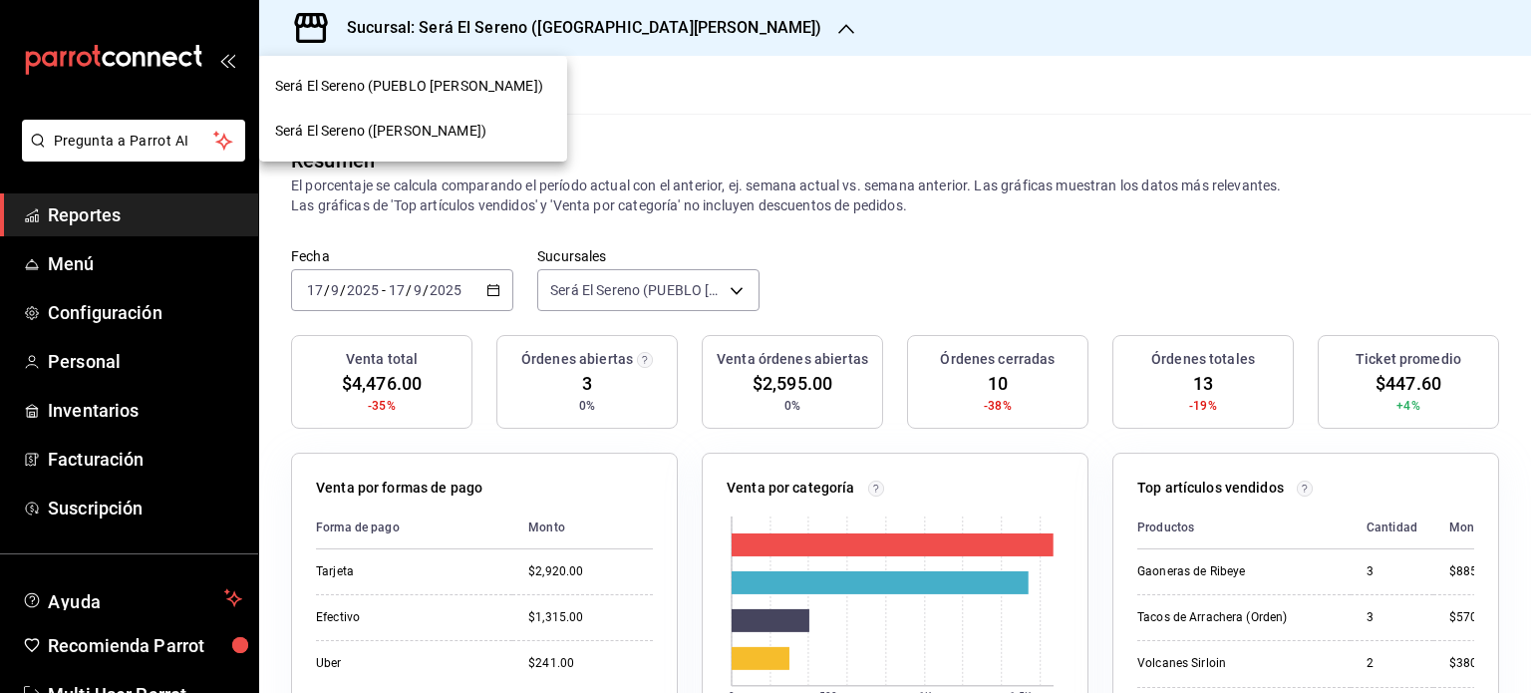
click at [459, 88] on span "Será El Sereno (PUEBLO [PERSON_NAME])" at bounding box center [409, 86] width 268 height 21
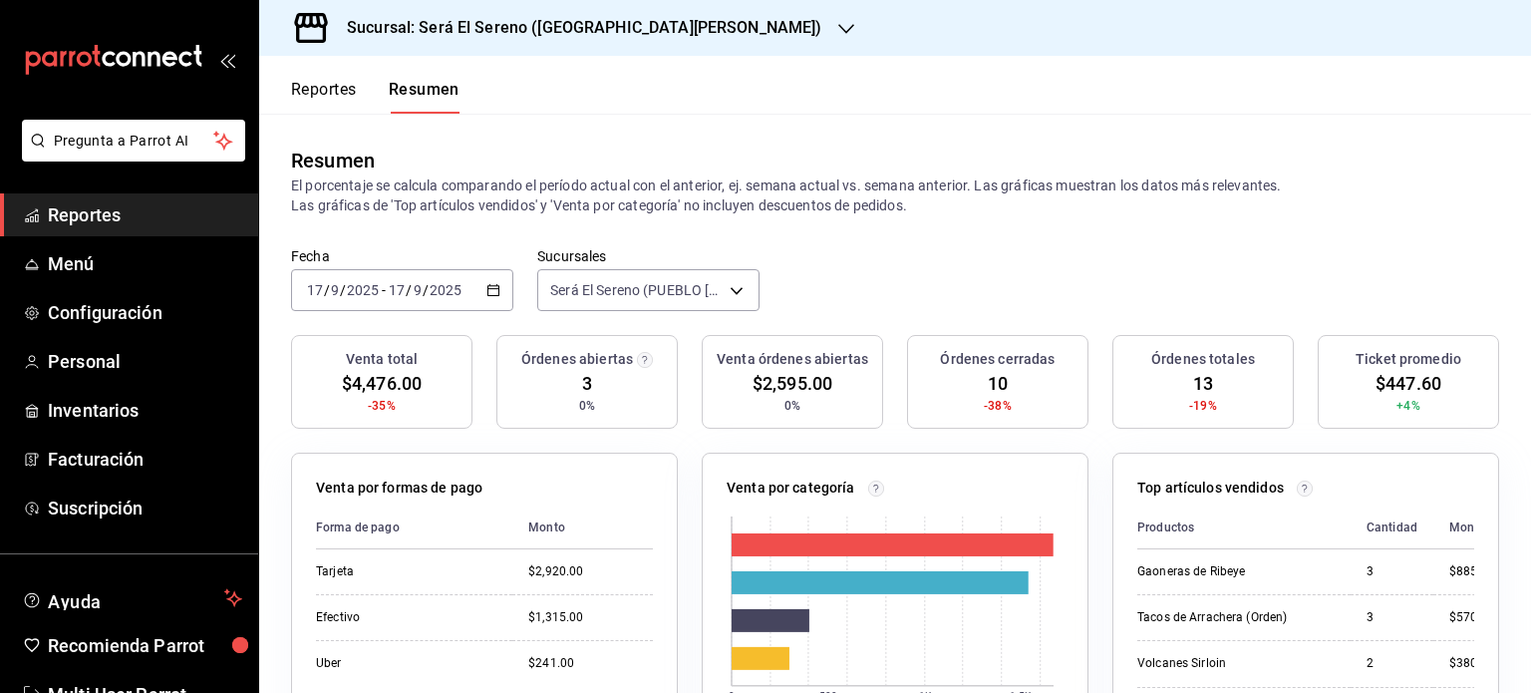
click at [353, 90] on button "Reportes" at bounding box center [324, 97] width 66 height 34
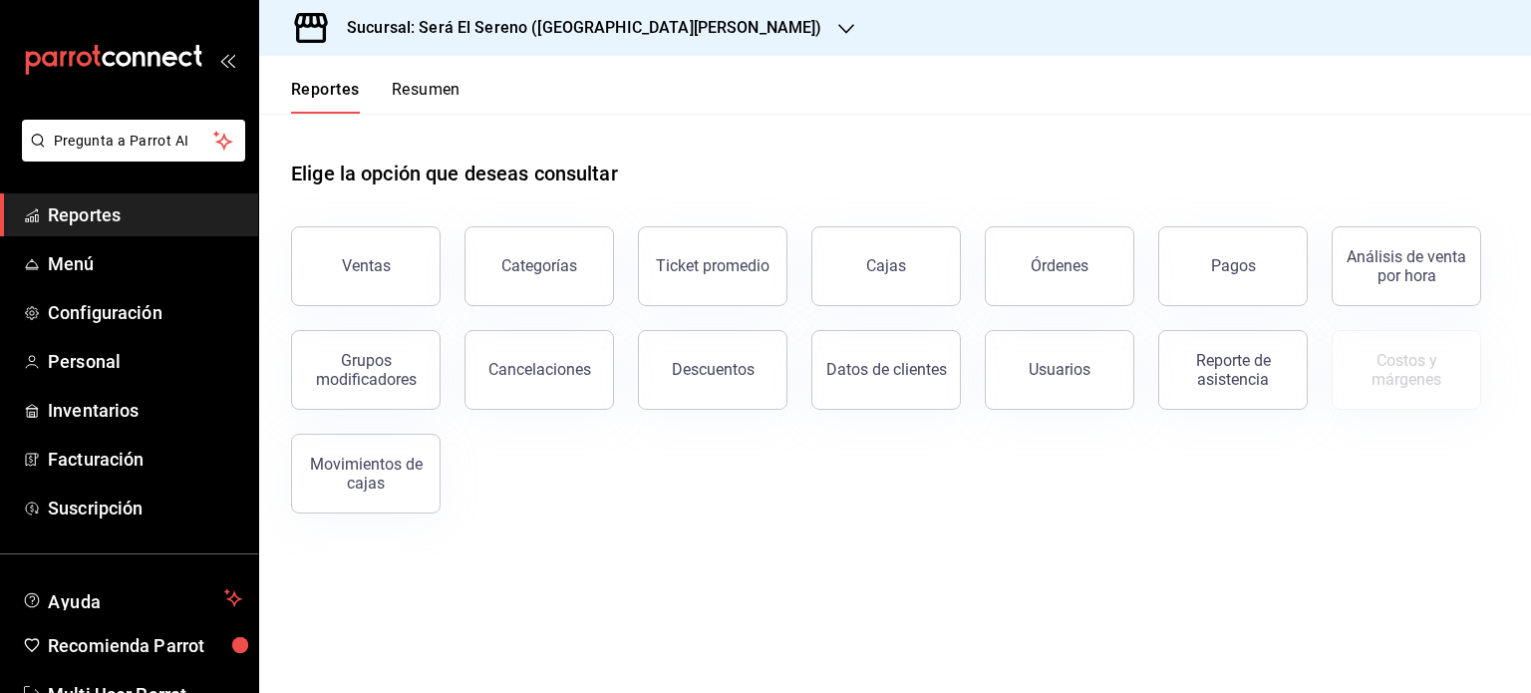
click at [418, 94] on button "Resumen" at bounding box center [426, 97] width 69 height 34
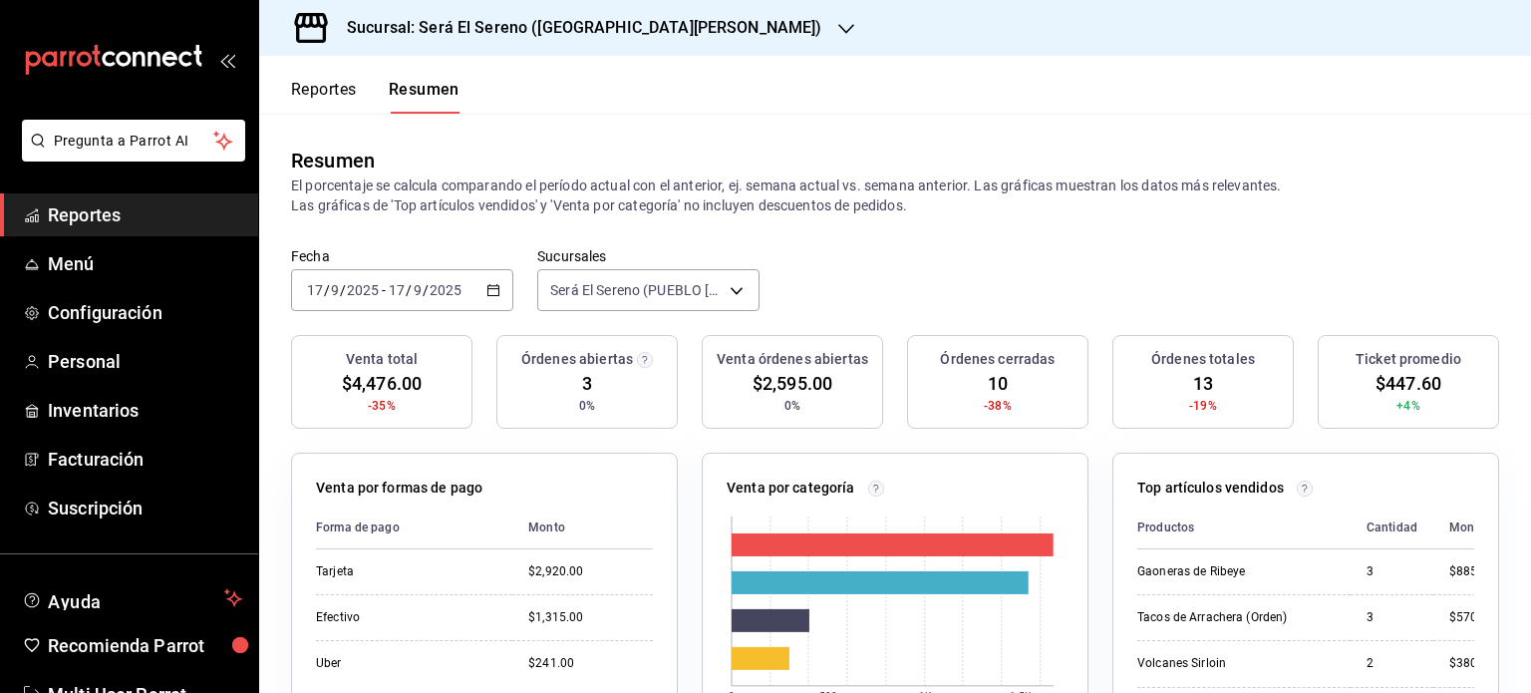
click at [526, 21] on h3 "Sucursal: Será El Sereno ([GEOGRAPHIC_DATA][PERSON_NAME])" at bounding box center [576, 28] width 491 height 24
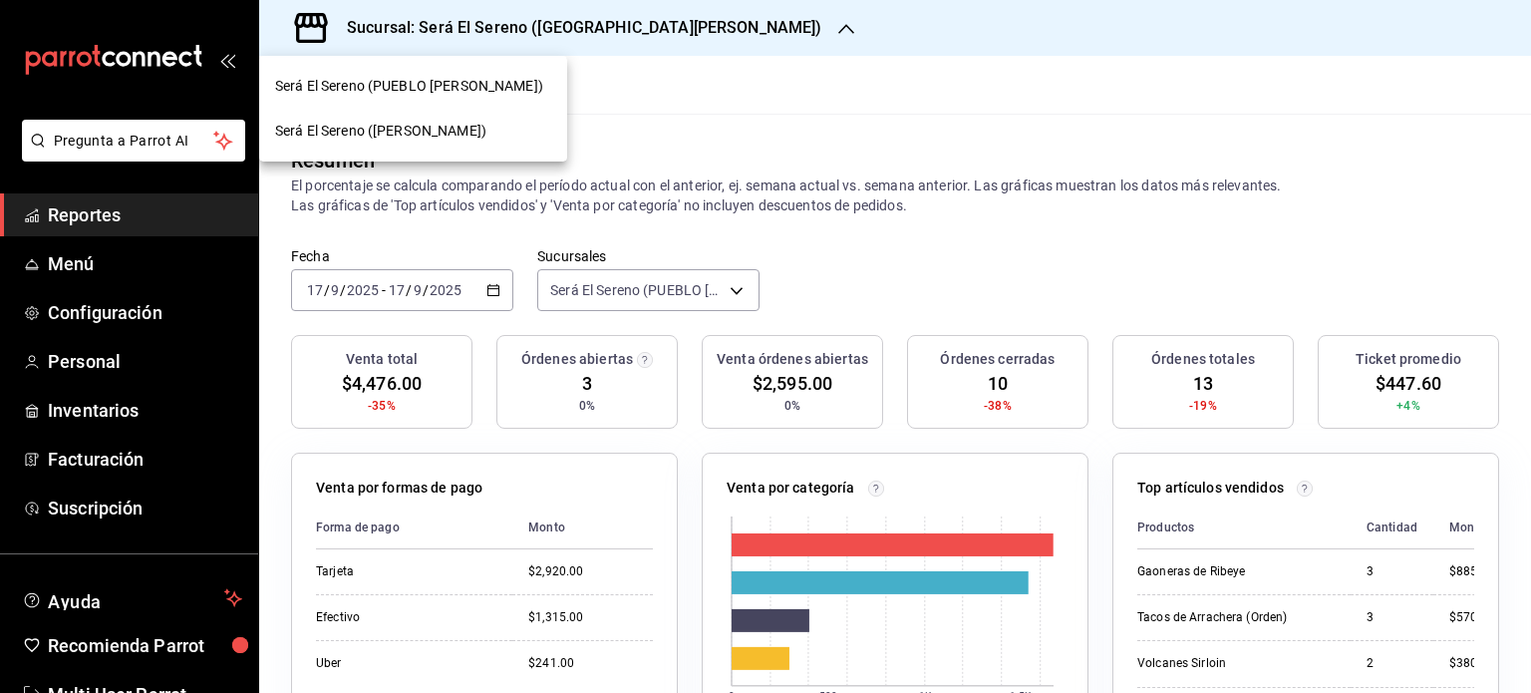
click at [445, 128] on span "Será El Sereno ([PERSON_NAME])" at bounding box center [380, 131] width 211 height 21
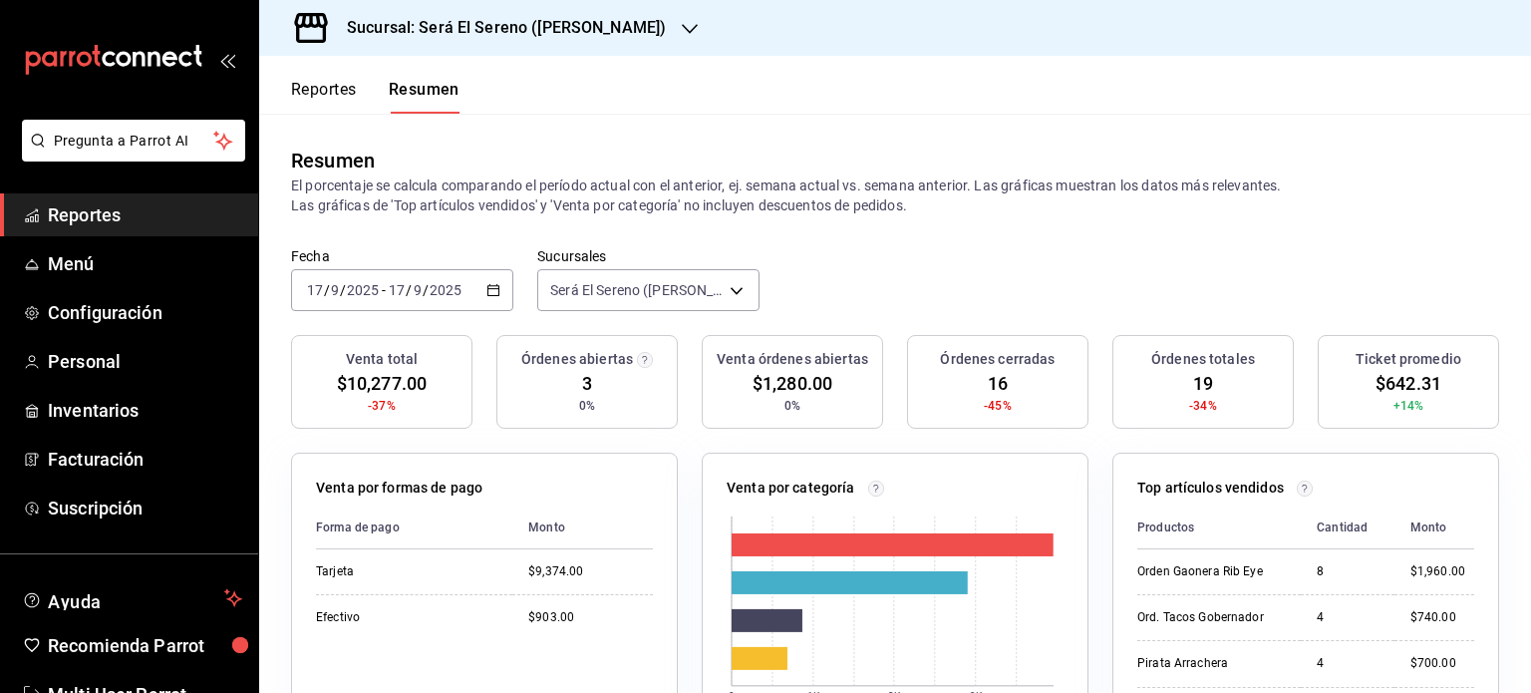
click at [429, 28] on h3 "Sucursal: Será El Sereno ([PERSON_NAME])" at bounding box center [498, 28] width 335 height 24
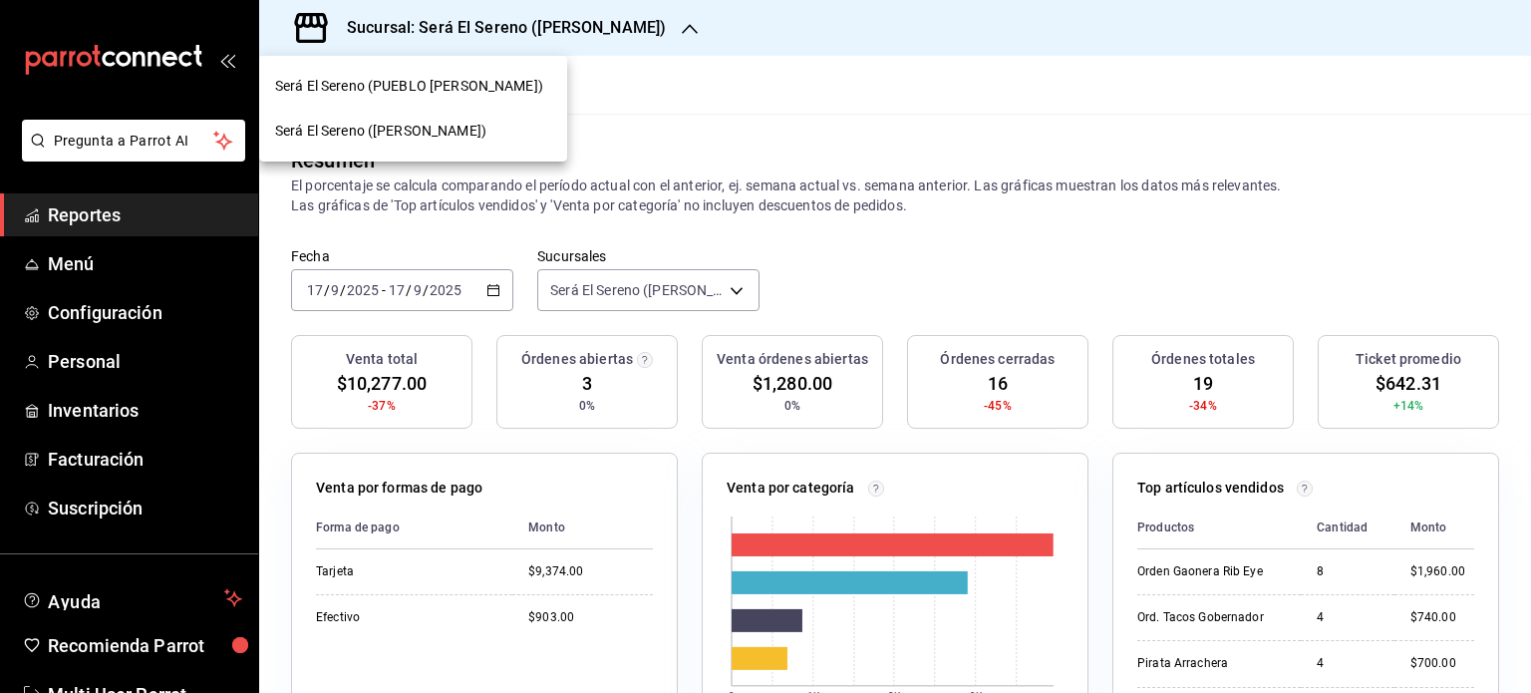
click at [396, 80] on span "Será El Sereno (PUEBLO [PERSON_NAME])" at bounding box center [409, 86] width 268 height 21
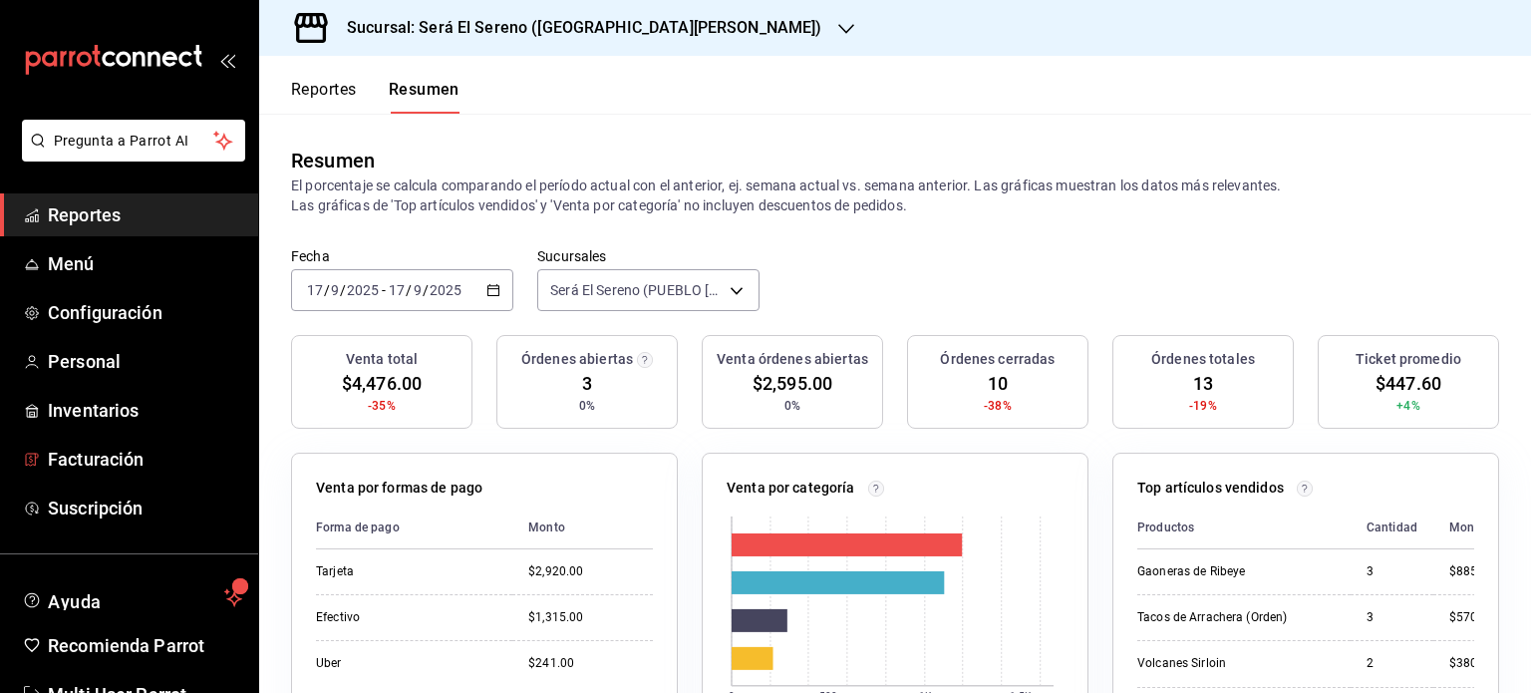
scroll to position [59, 0]
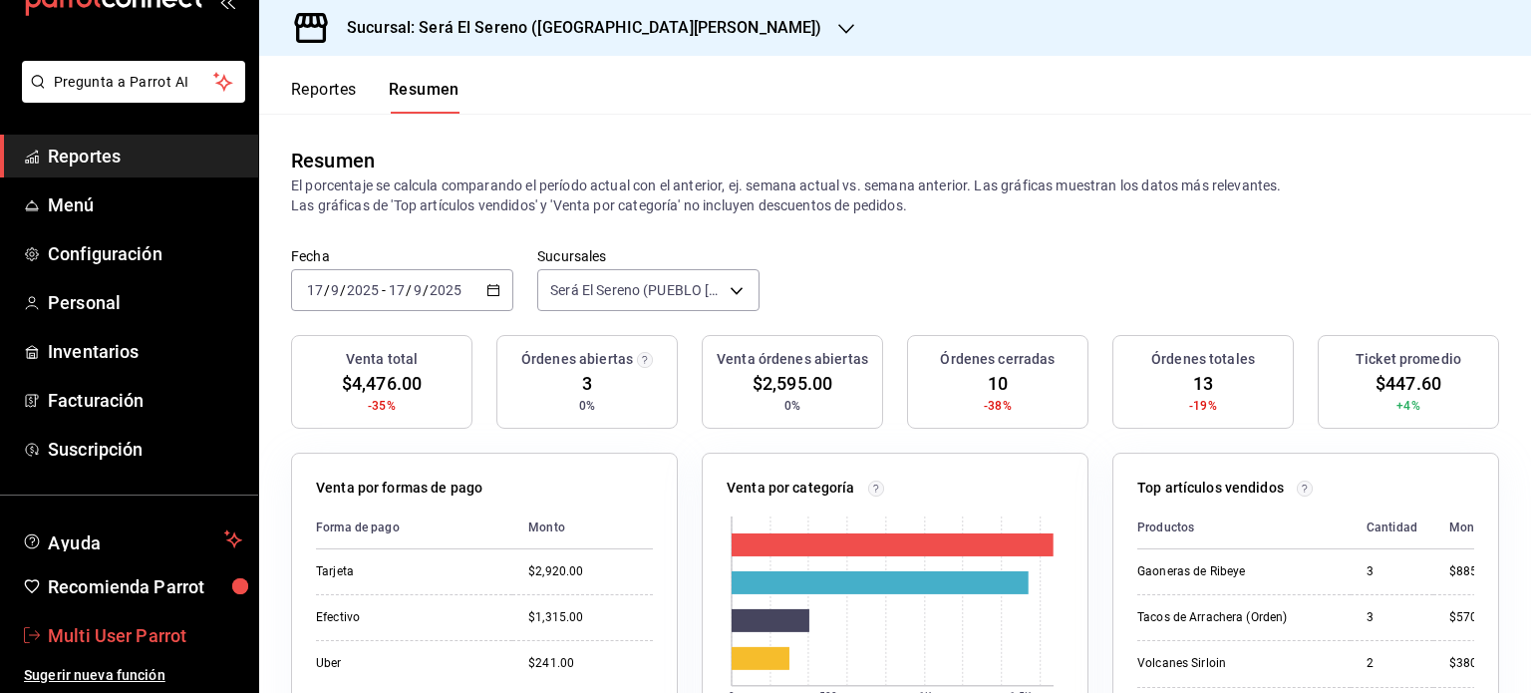
click at [107, 622] on span "Multi User Parrot" at bounding box center [145, 635] width 194 height 27
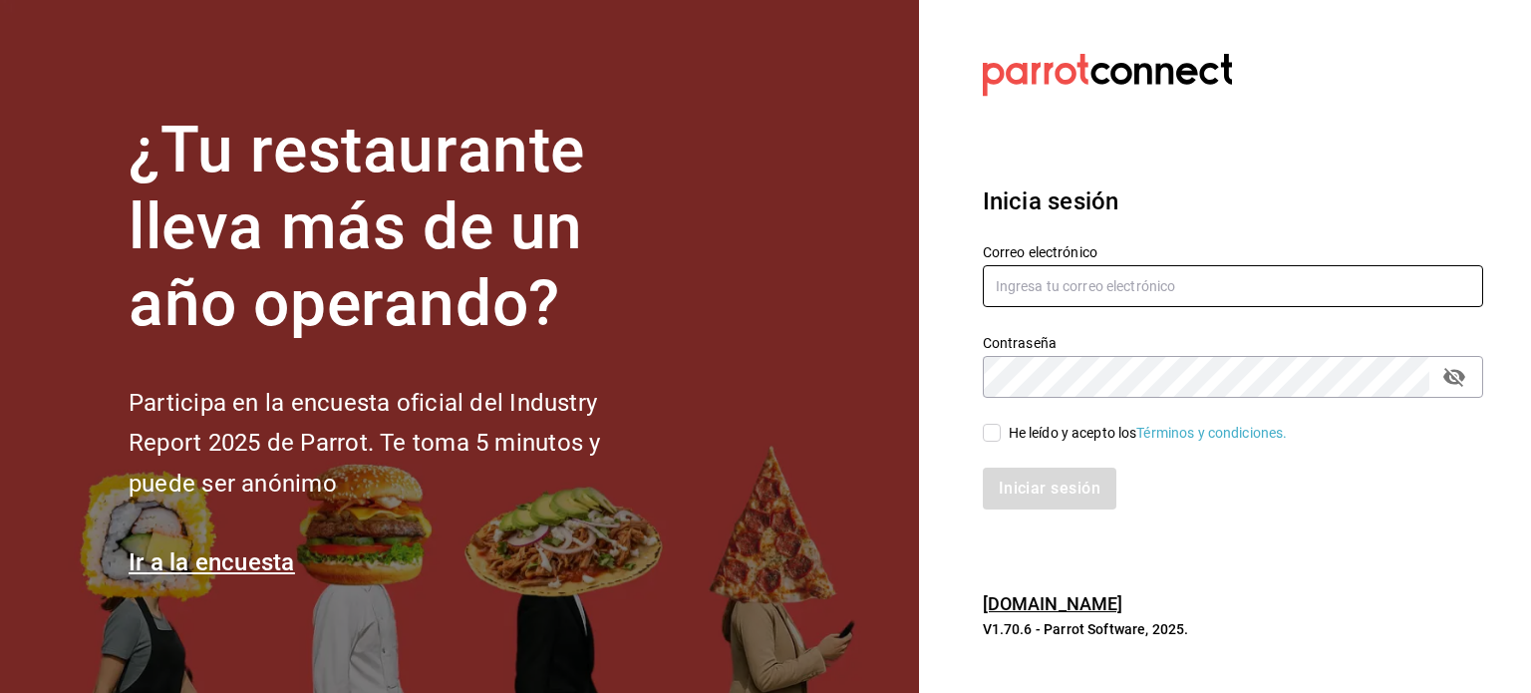
type input "[EMAIL_ADDRESS][DOMAIN_NAME]"
